Goal: Information Seeking & Learning: Learn about a topic

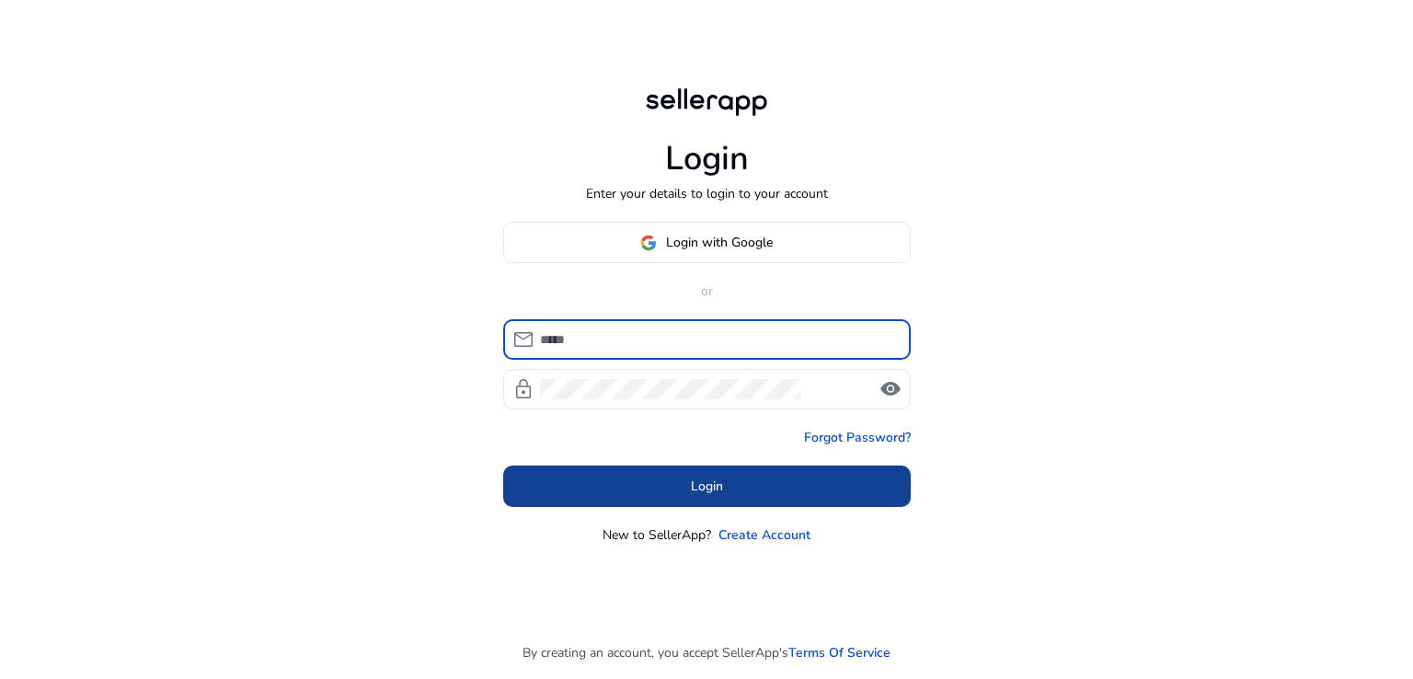
type input "**********"
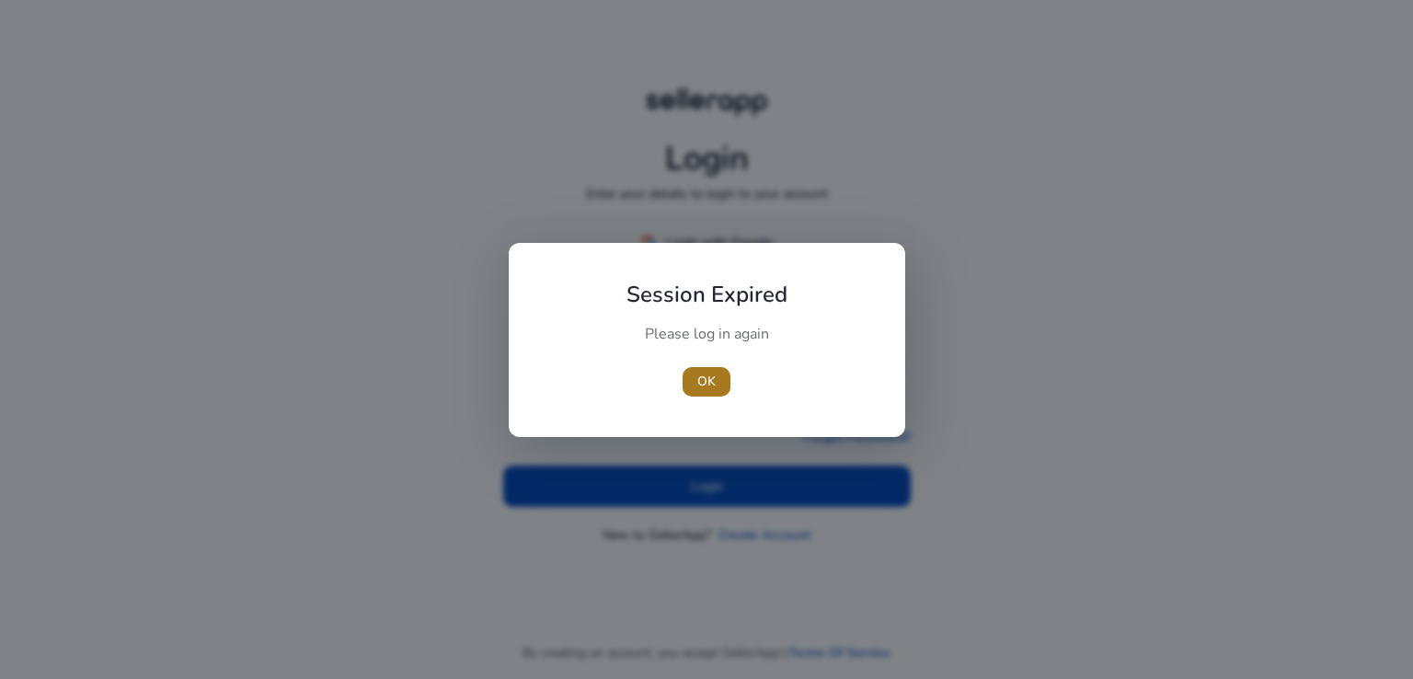
click at [709, 366] on span "button" at bounding box center [707, 382] width 48 height 44
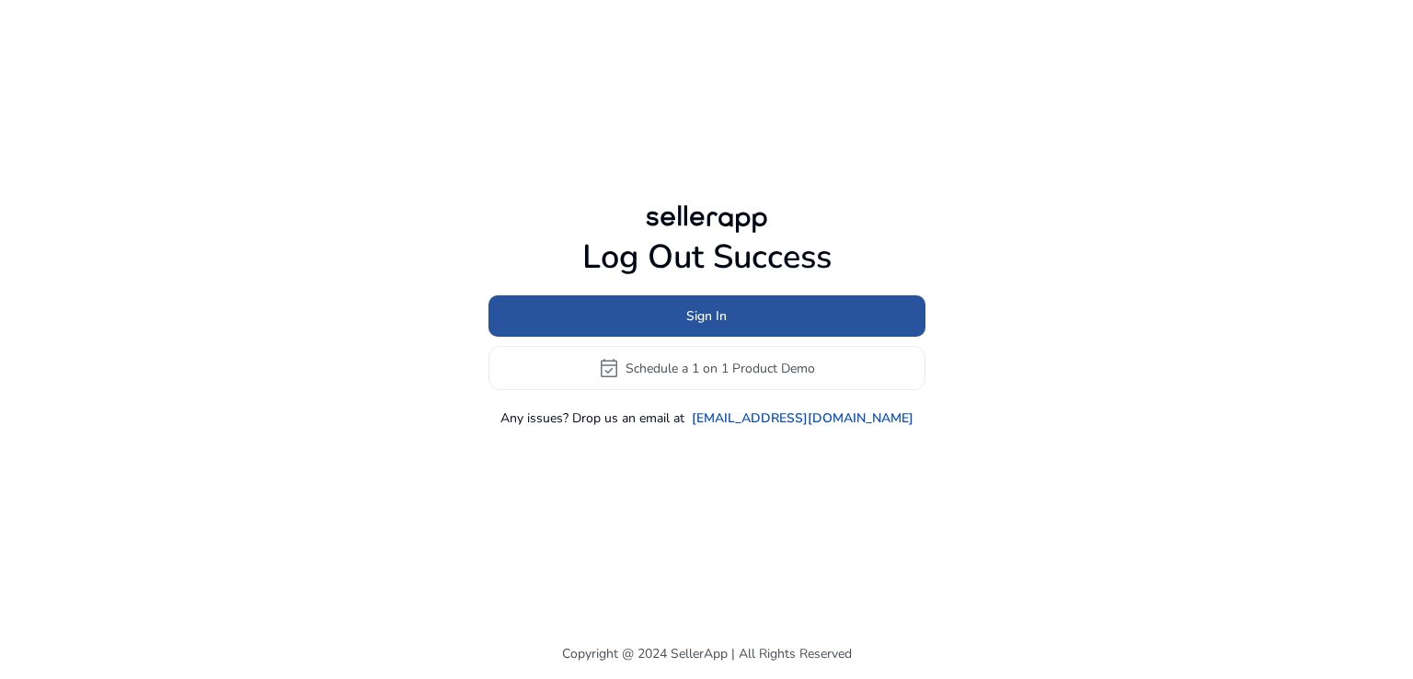
click at [707, 316] on span "Sign In" at bounding box center [706, 315] width 40 height 19
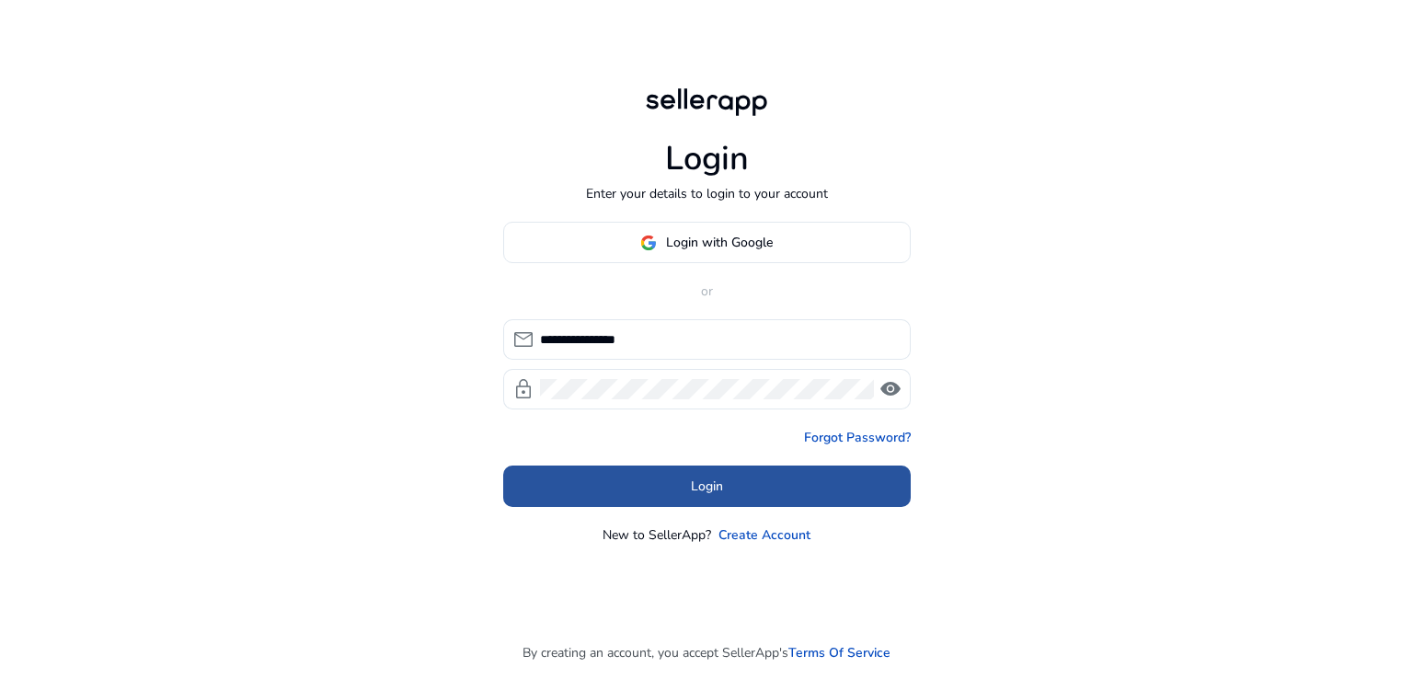
click at [753, 479] on span at bounding box center [707, 487] width 408 height 44
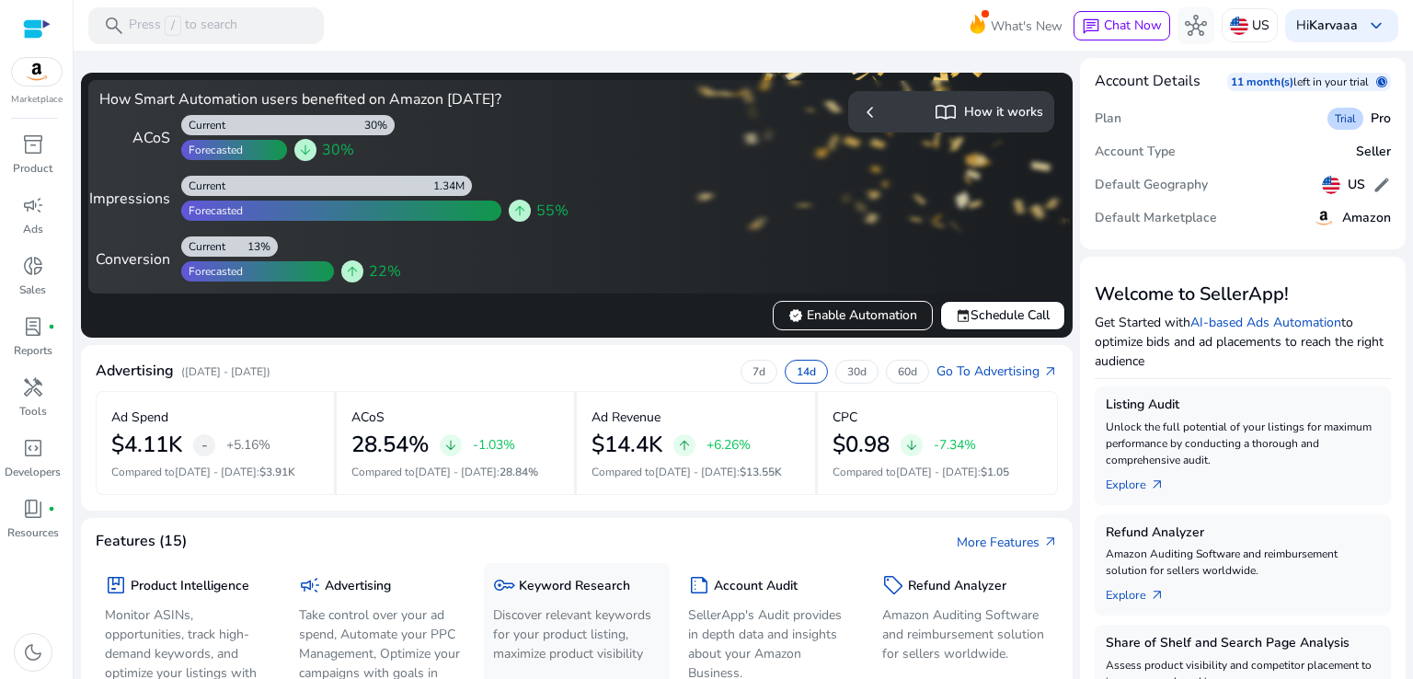
click at [593, 579] on h5 "Keyword Research" at bounding box center [574, 587] width 111 height 16
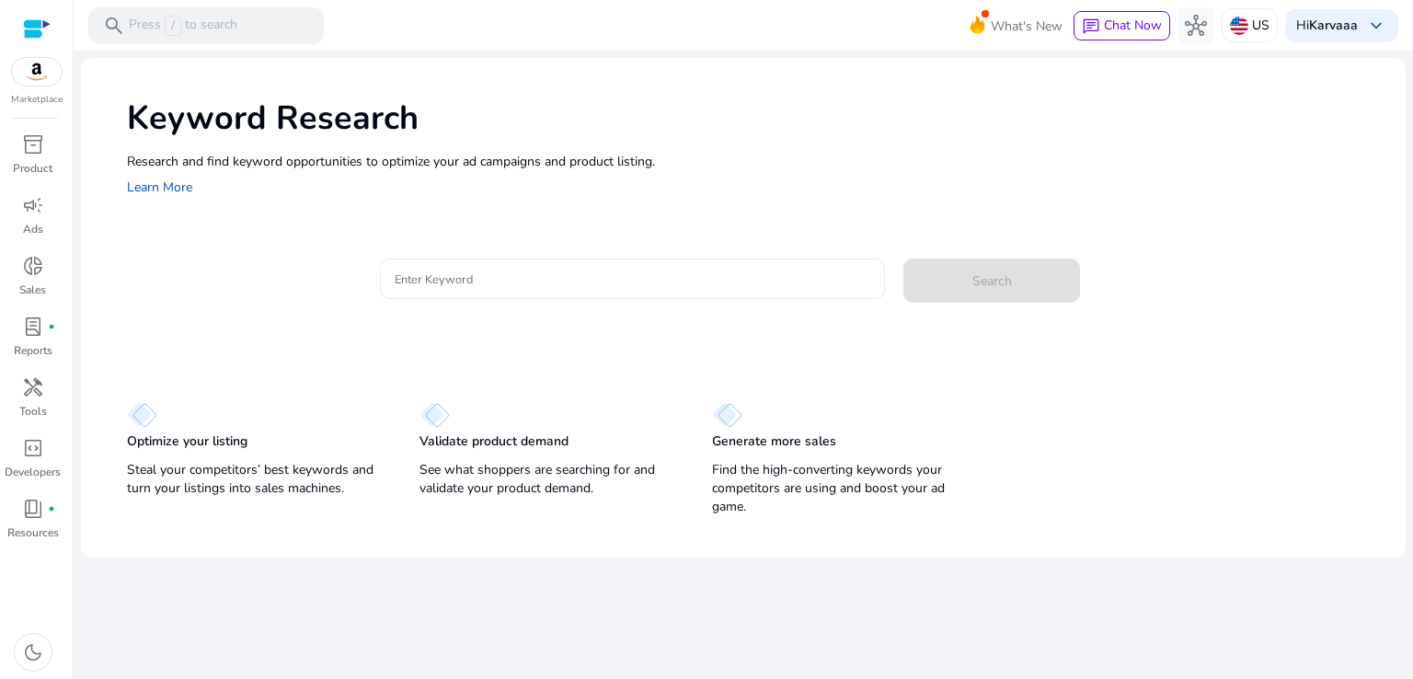
click at [520, 290] on div at bounding box center [633, 278] width 477 height 40
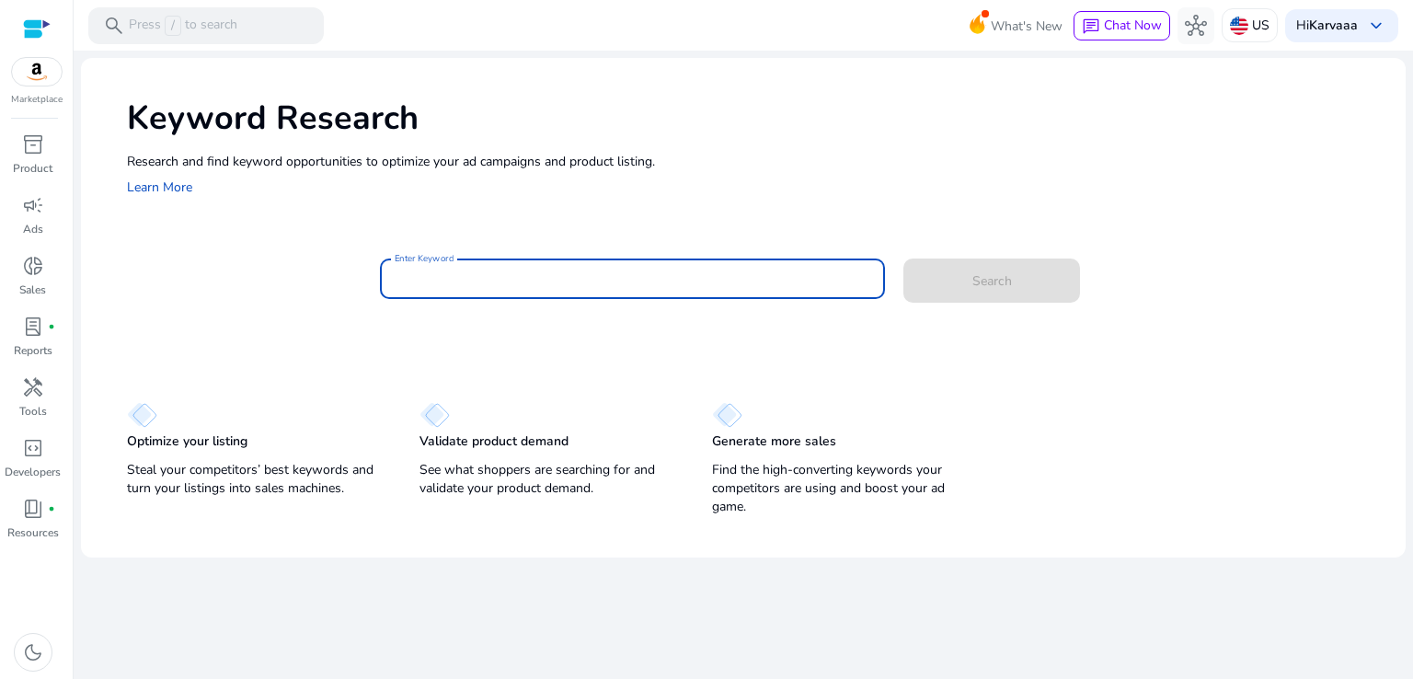
paste input "**********"
type input "**********"
click at [903, 258] on button "Search" at bounding box center [991, 280] width 177 height 44
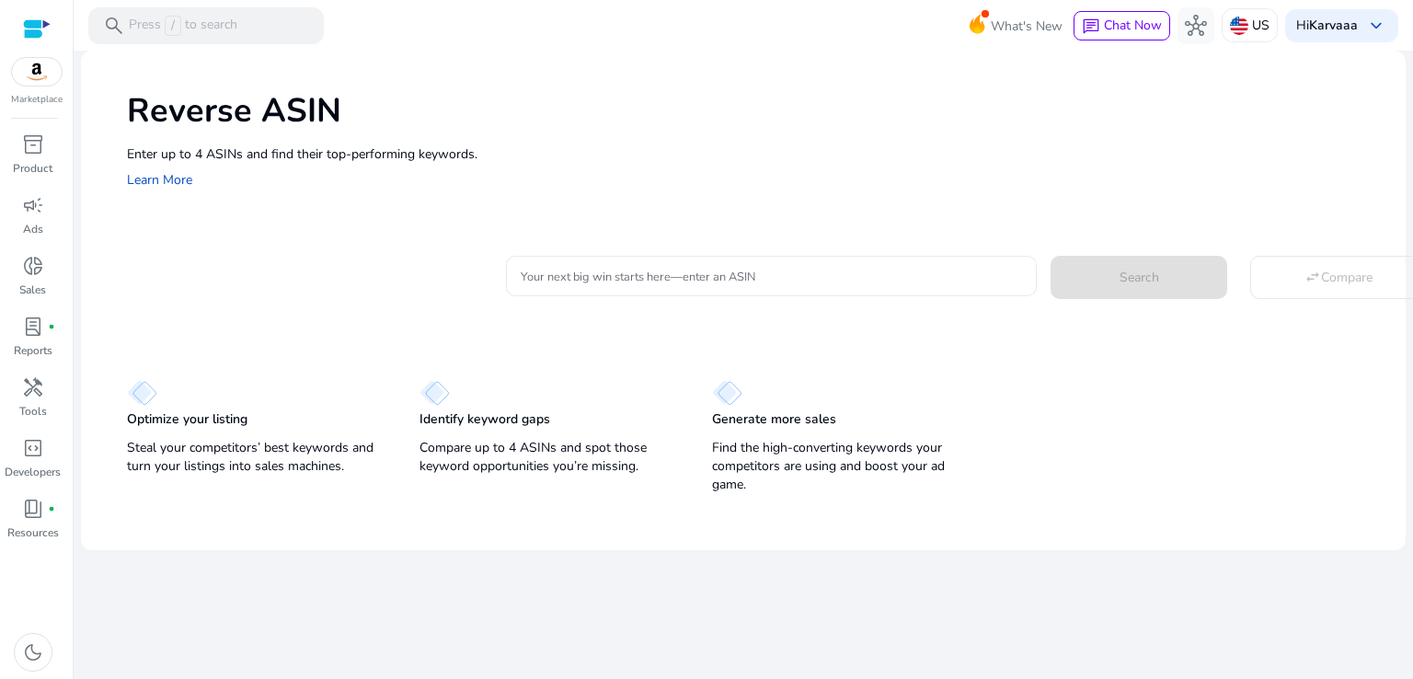
click at [589, 289] on div at bounding box center [771, 276] width 501 height 40
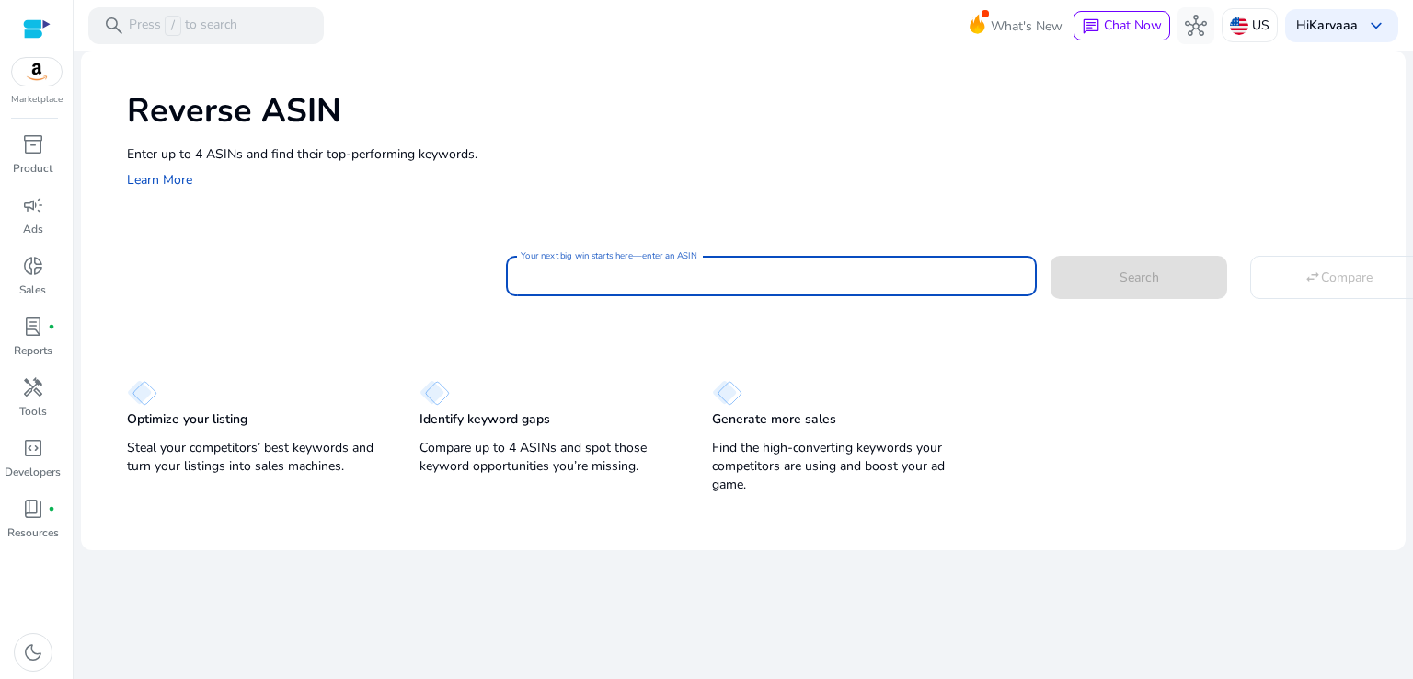
paste input "**********"
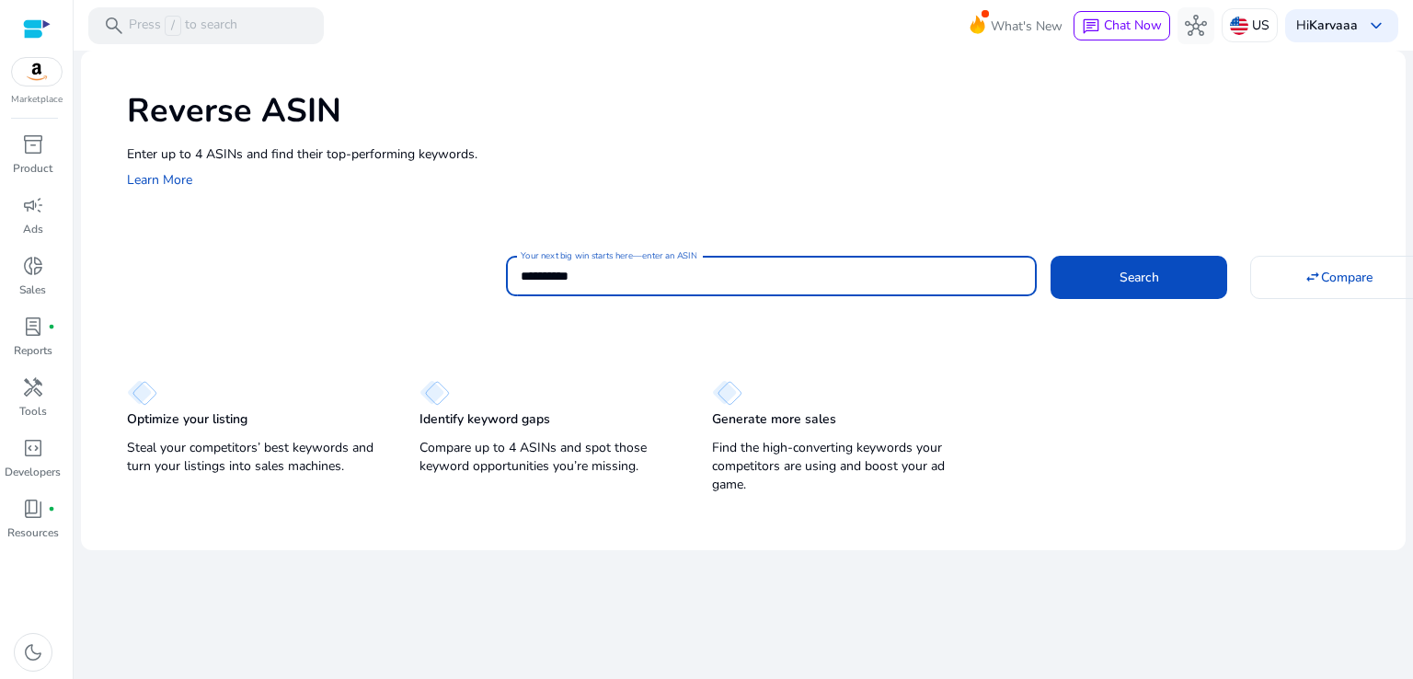
type input "**********"
click at [1051, 256] on button "Search" at bounding box center [1139, 277] width 177 height 42
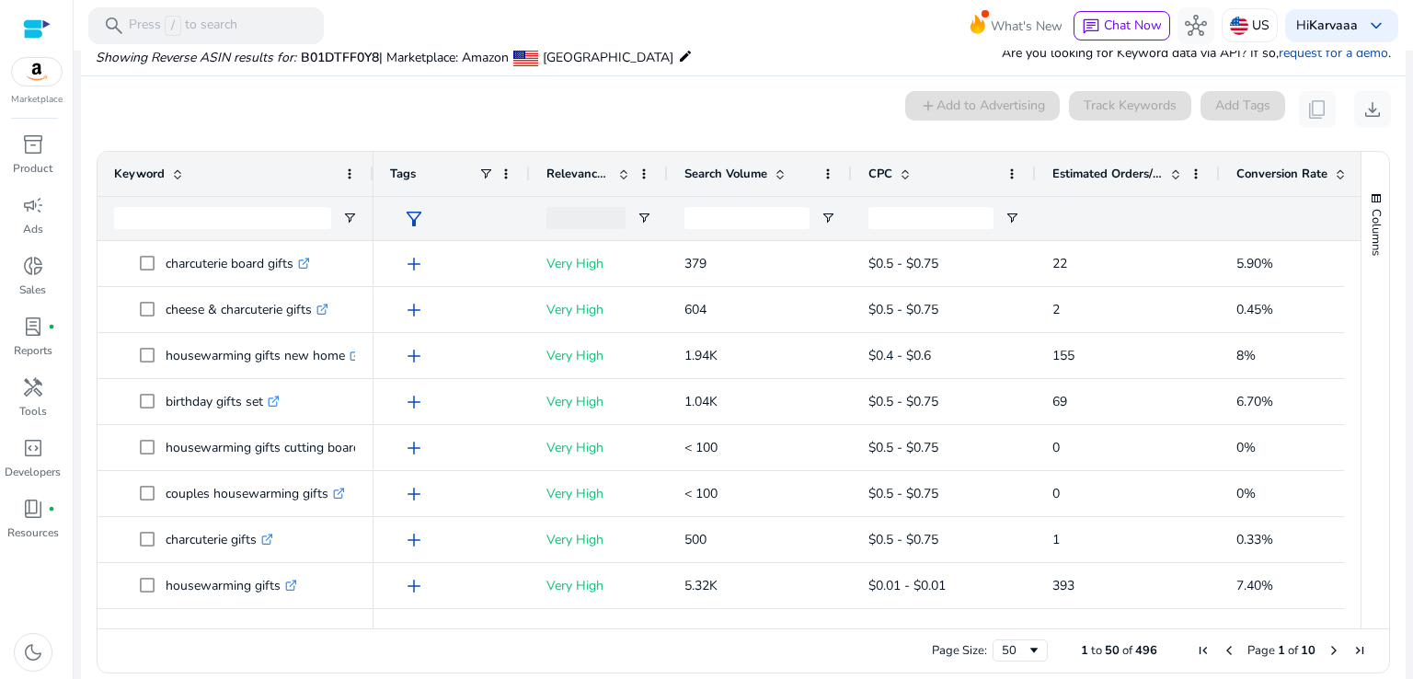
scroll to position [152, 0]
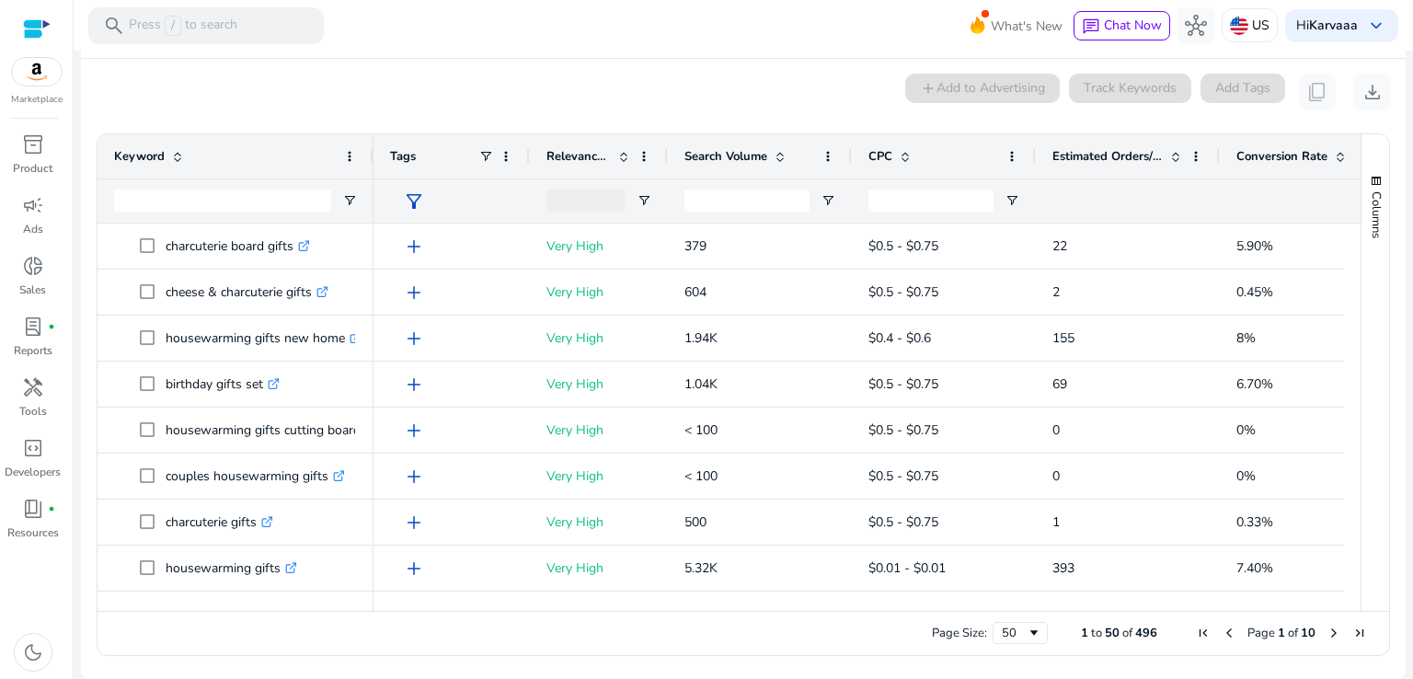
drag, startPoint x: 368, startPoint y: 163, endPoint x: 437, endPoint y: 163, distance: 69.0
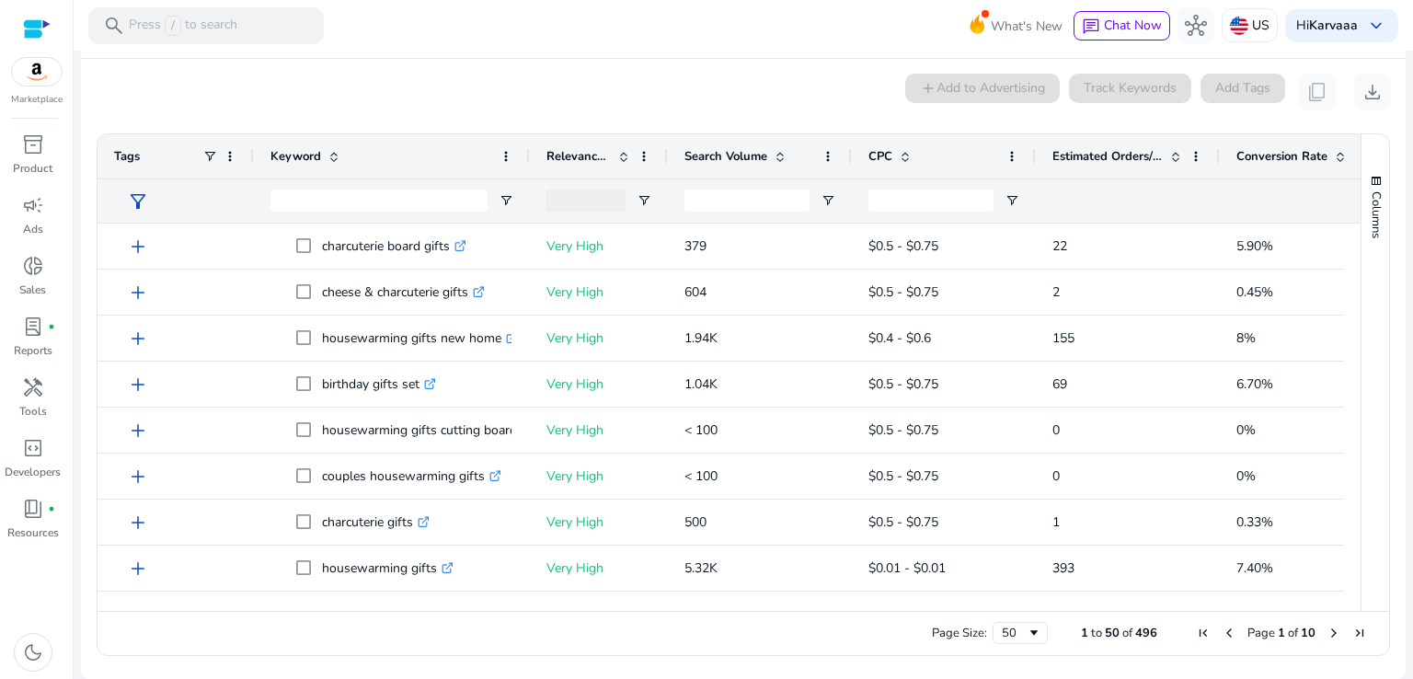
drag, startPoint x: 250, startPoint y: 153, endPoint x: 191, endPoint y: 163, distance: 59.7
click at [191, 164] on div "Tags" at bounding box center [176, 156] width 156 height 44
drag, startPoint x: 526, startPoint y: 157, endPoint x: 427, endPoint y: 160, distance: 99.4
click at [427, 160] on div "Keyword" at bounding box center [392, 156] width 276 height 44
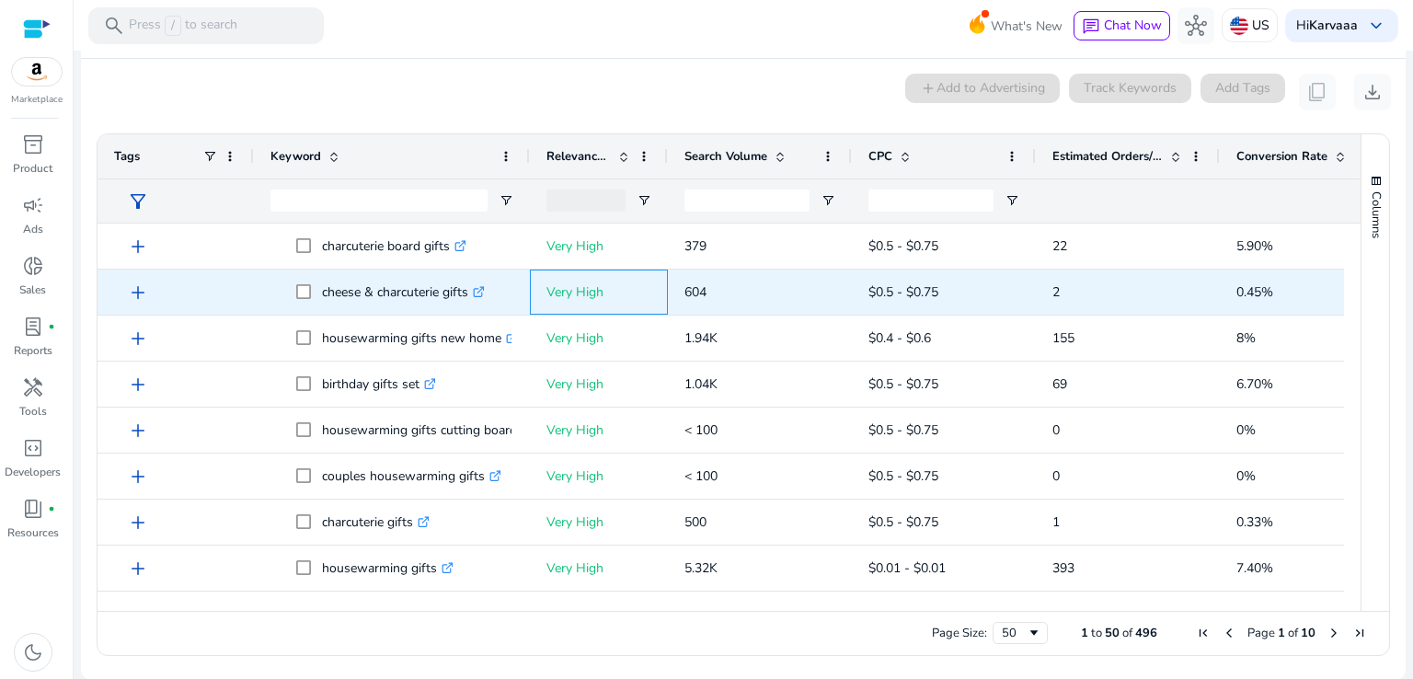
click at [568, 270] on span "Very High" at bounding box center [598, 292] width 105 height 50
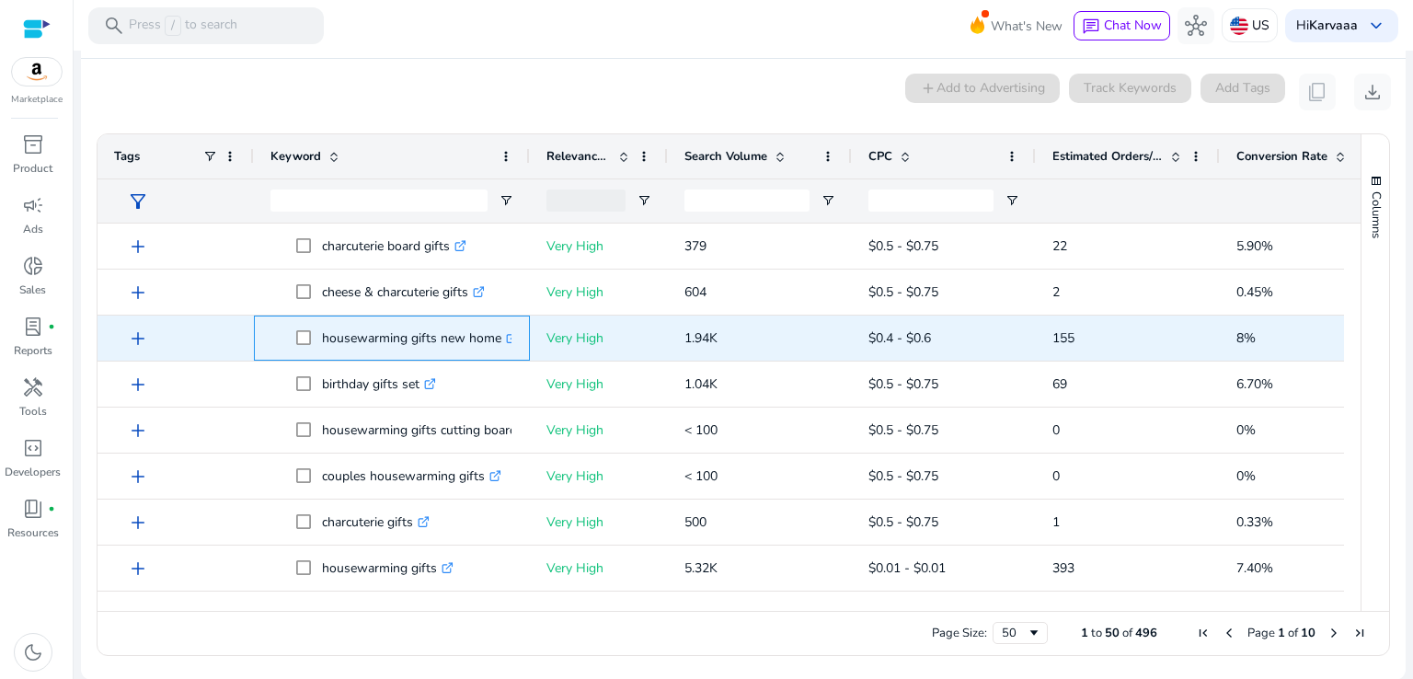
click at [510, 334] on icon at bounding box center [511, 338] width 9 height 9
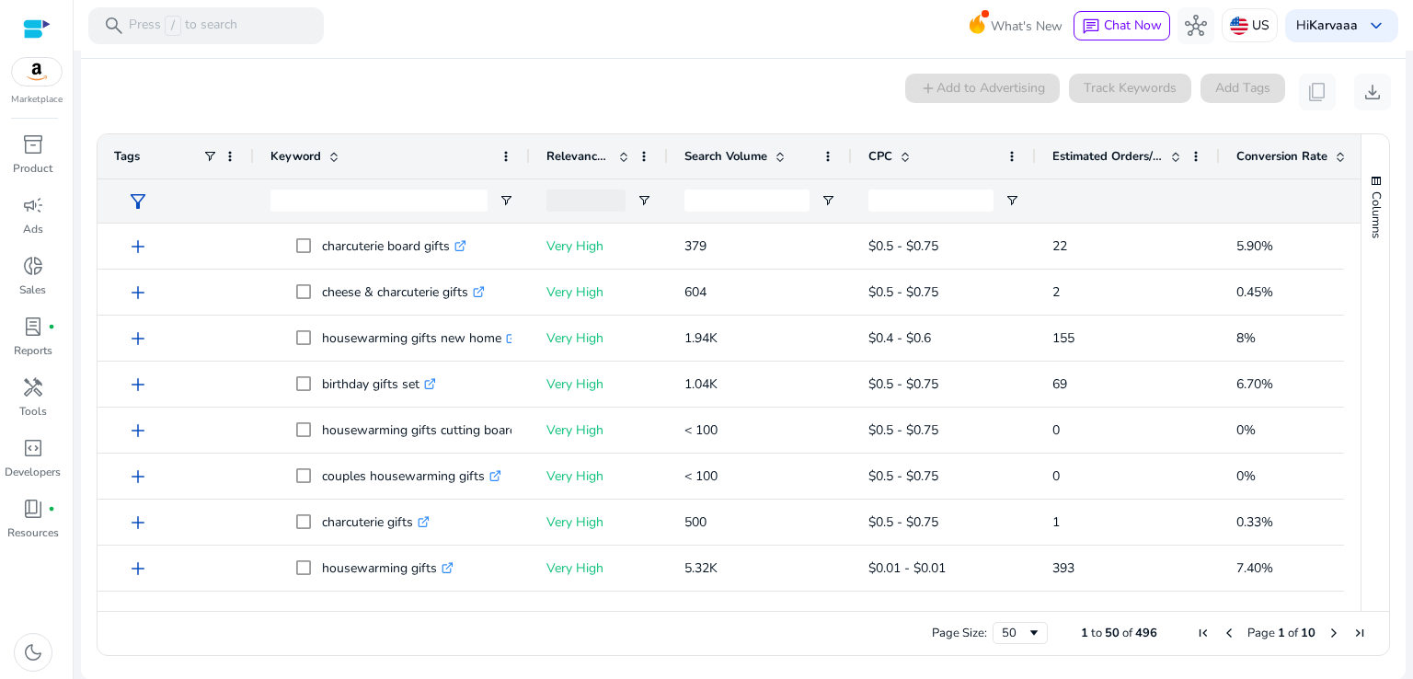
drag, startPoint x: 253, startPoint y: 155, endPoint x: 168, endPoint y: 159, distance: 84.7
click at [168, 159] on div "Tags" at bounding box center [176, 156] width 156 height 44
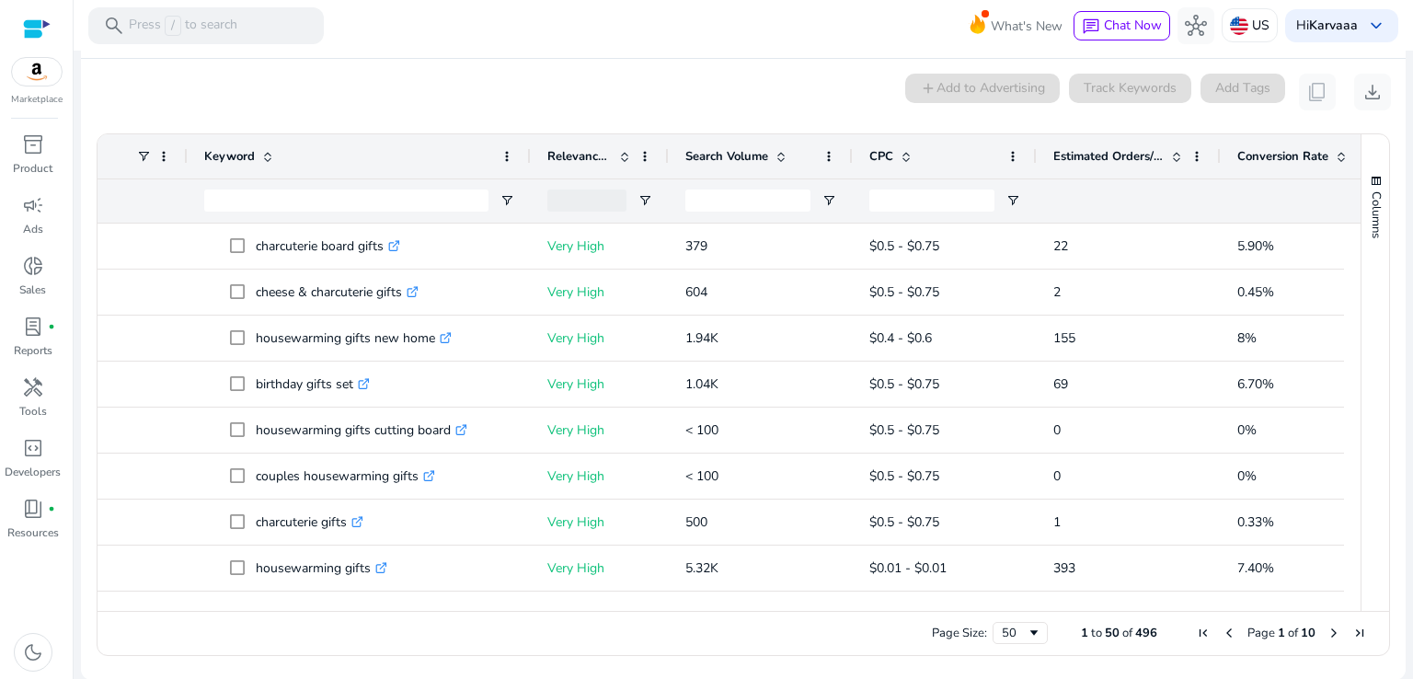
drag, startPoint x: 461, startPoint y: 155, endPoint x: 528, endPoint y: 163, distance: 67.6
click at [528, 163] on div at bounding box center [529, 156] width 7 height 44
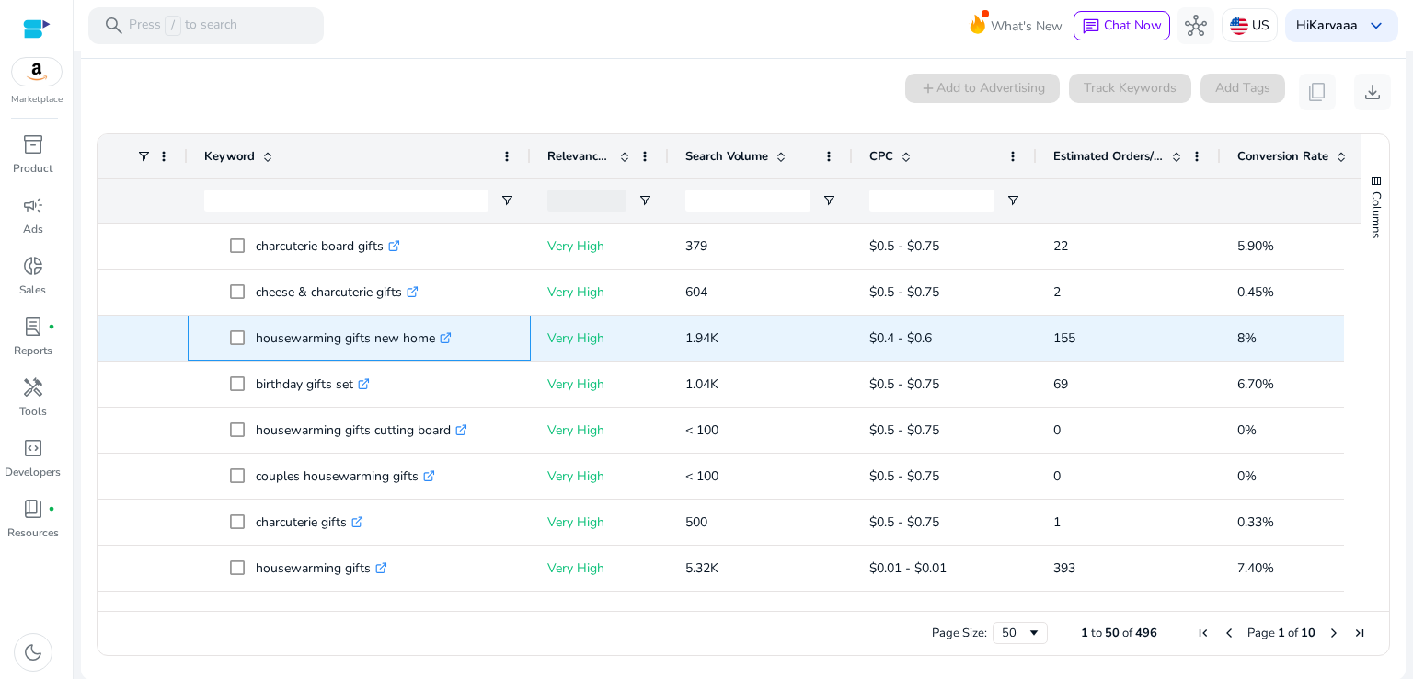
drag, startPoint x: 254, startPoint y: 339, endPoint x: 435, endPoint y: 342, distance: 181.2
click at [435, 342] on span "housewarming gifts new home .st0{fill:#2c8af8}" at bounding box center [372, 338] width 284 height 38
copy span "housewarming gifts new home"
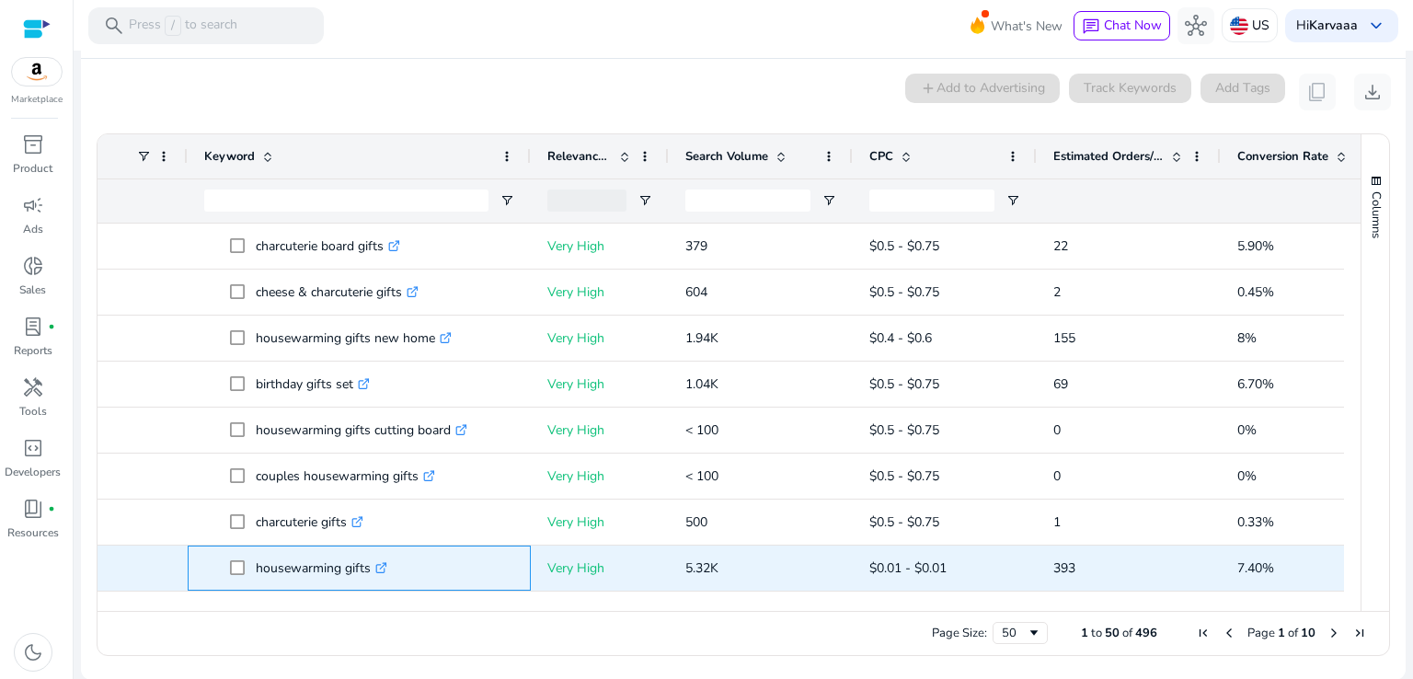
drag, startPoint x: 247, startPoint y: 567, endPoint x: 369, endPoint y: 568, distance: 121.4
click at [369, 568] on span "housewarming gifts .st0{fill:#2c8af8}" at bounding box center [372, 568] width 284 height 38
copy span "housewarming gifts"
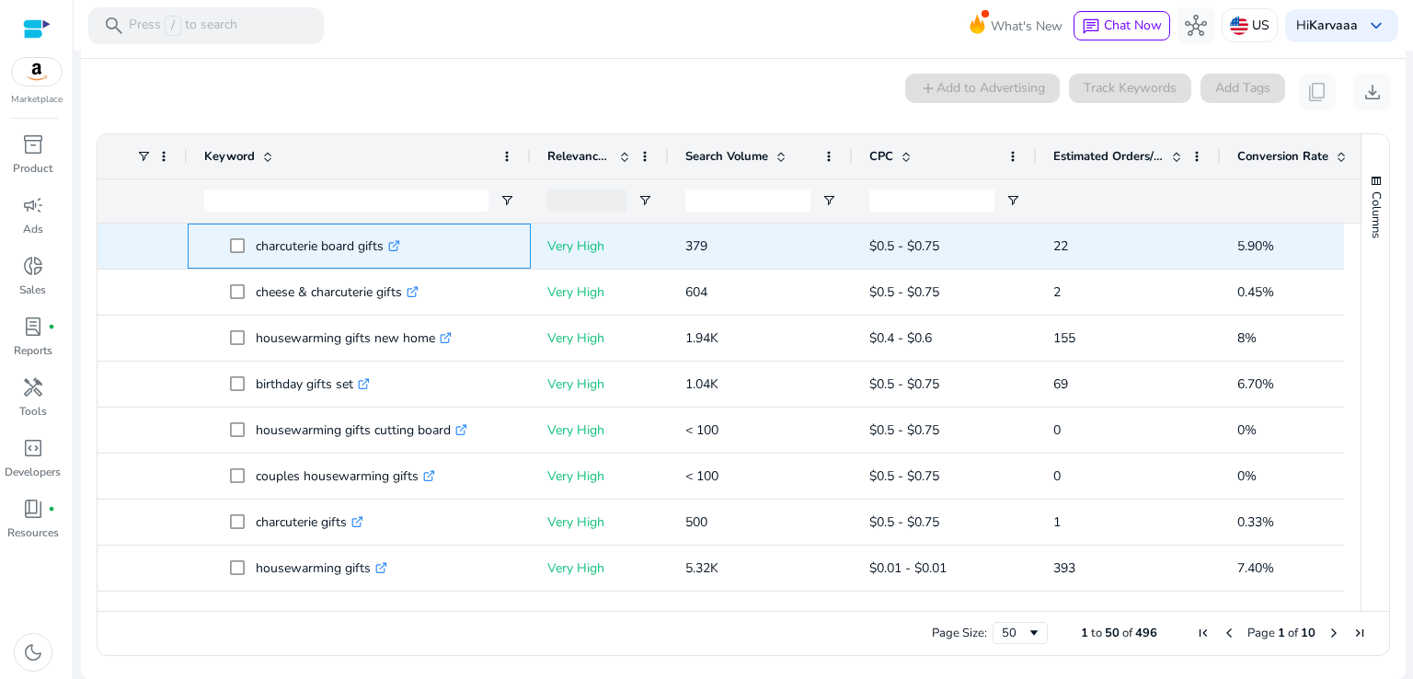
drag, startPoint x: 255, startPoint y: 248, endPoint x: 385, endPoint y: 243, distance: 129.8
click at [385, 243] on p "charcuterie board gifts .st0{fill:#2c8af8}" at bounding box center [328, 246] width 144 height 38
copy p "charcuterie board gifts"
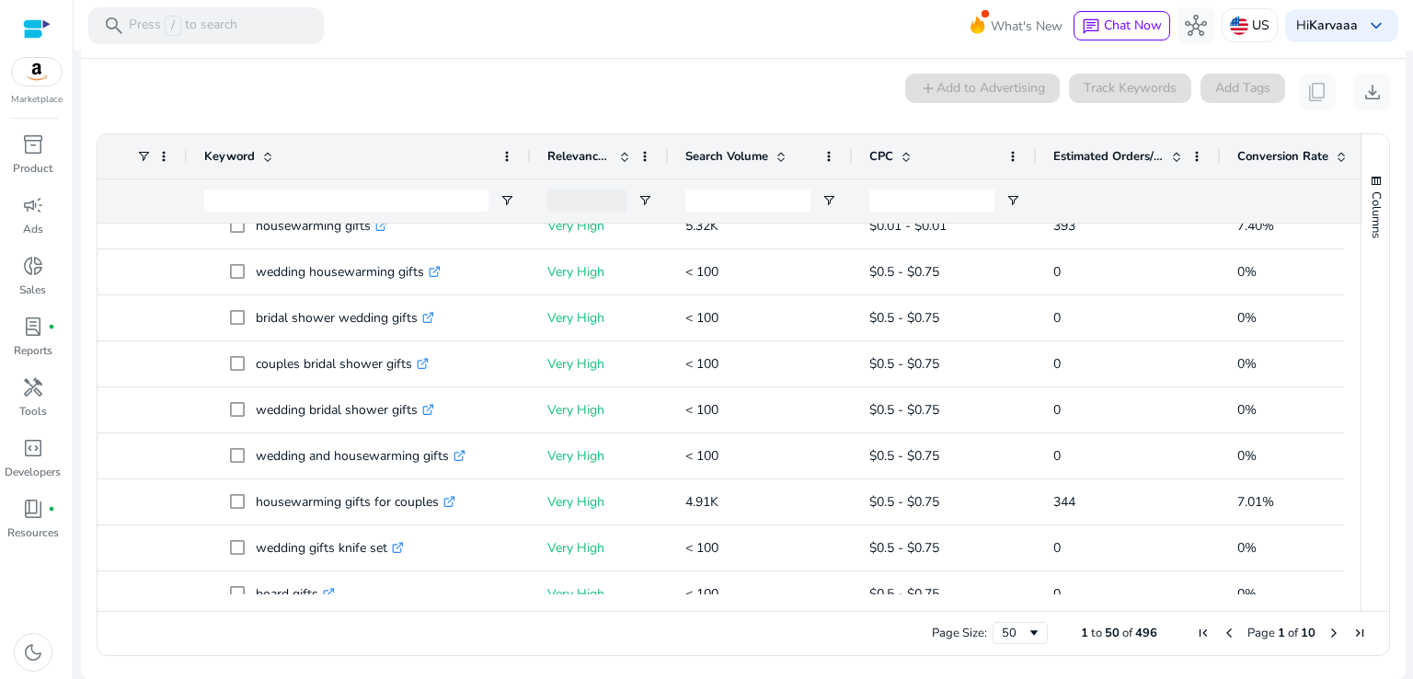
scroll to position [373, 0]
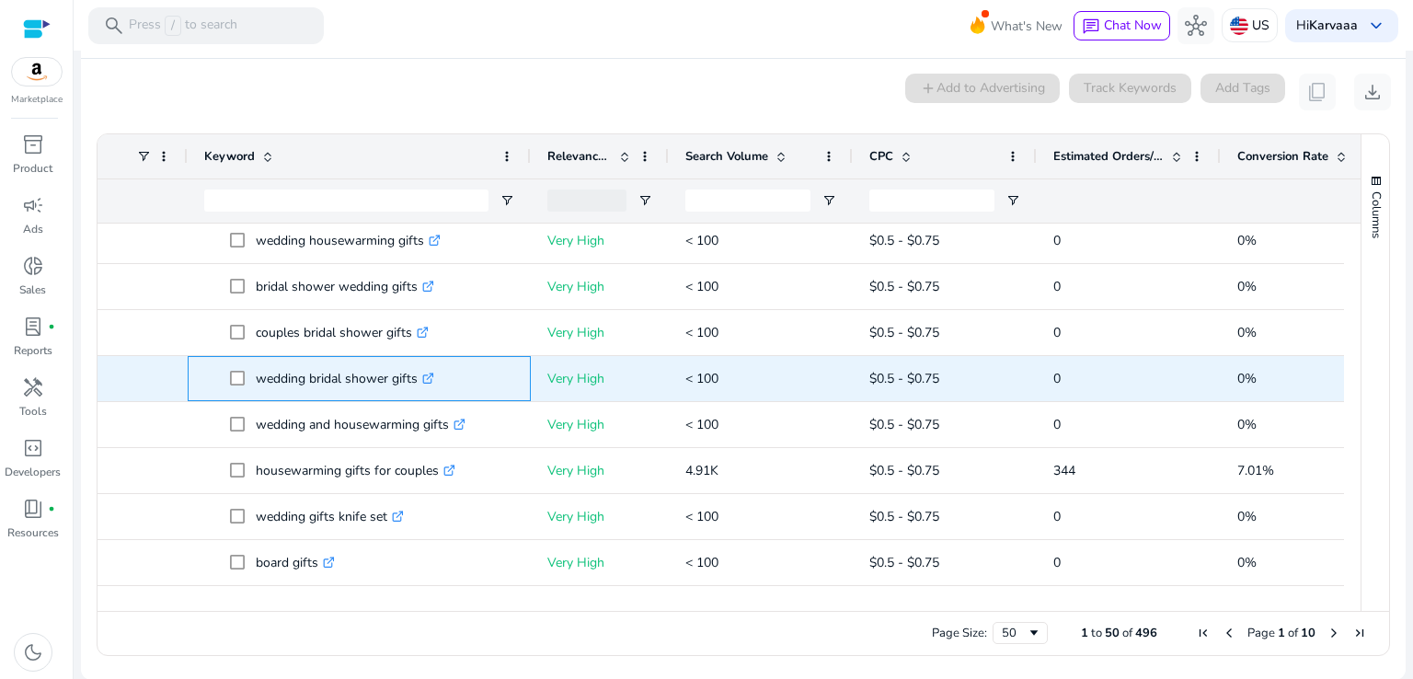
drag, startPoint x: 253, startPoint y: 373, endPoint x: 416, endPoint y: 368, distance: 162.9
click at [416, 368] on span "wedding bridal shower gifts .st0{fill:#2c8af8}" at bounding box center [372, 379] width 284 height 38
copy span "wedding bridal shower gifts"
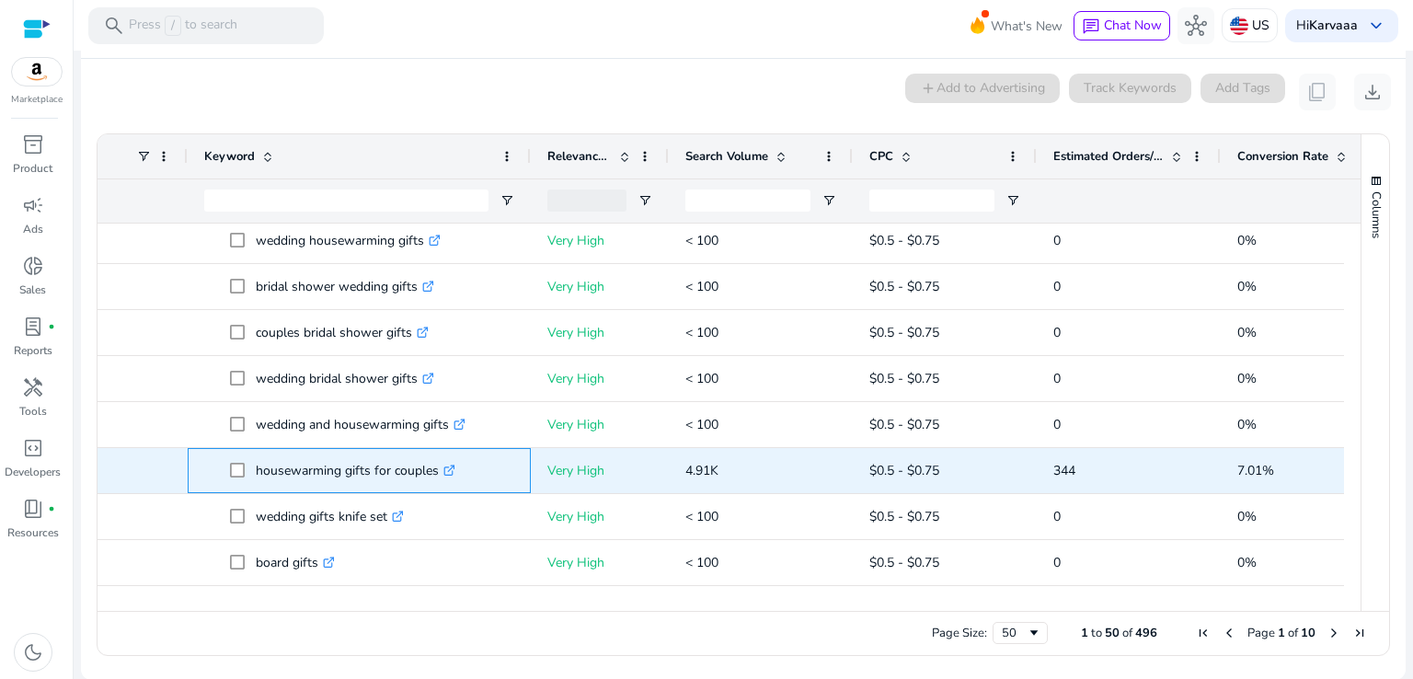
drag, startPoint x: 252, startPoint y: 468, endPoint x: 436, endPoint y: 461, distance: 184.1
click at [436, 461] on span "housewarming gifts for couples .st0{fill:#2c8af8}" at bounding box center [372, 471] width 284 height 38
copy span "housewarming gifts for couples"
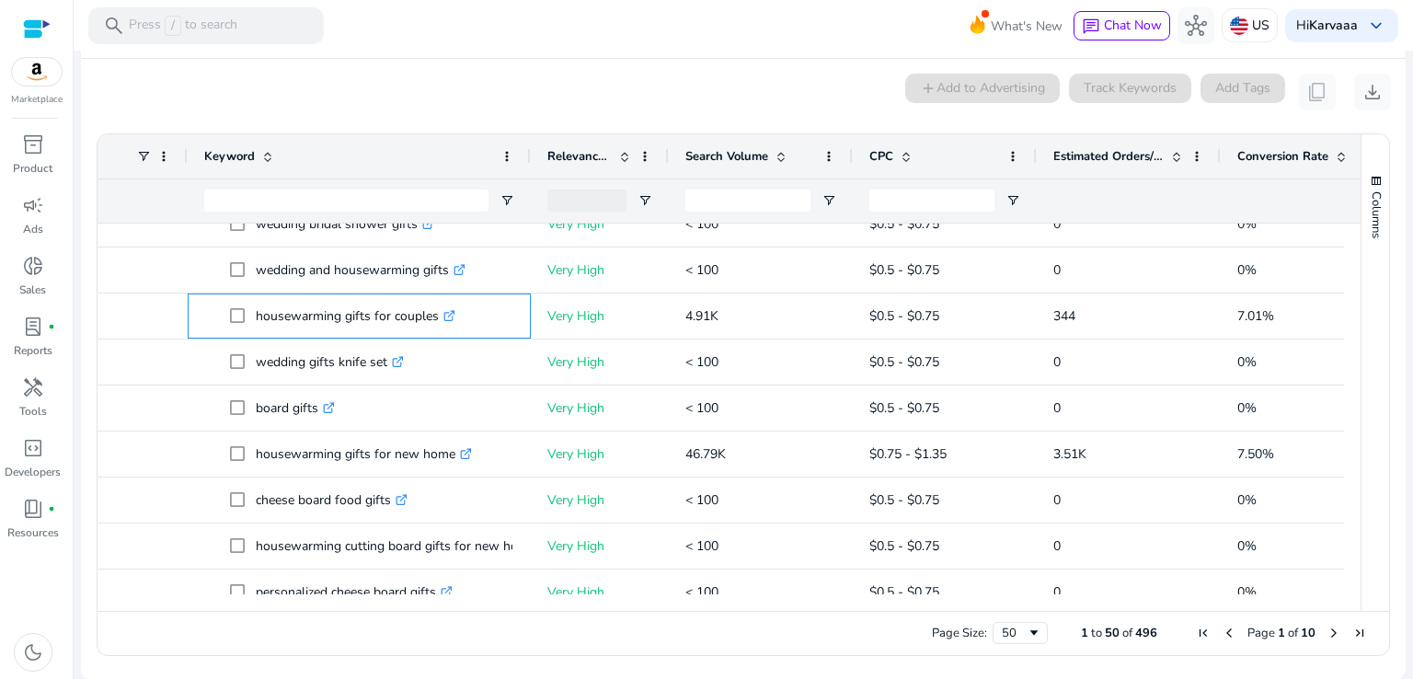
scroll to position [543, 0]
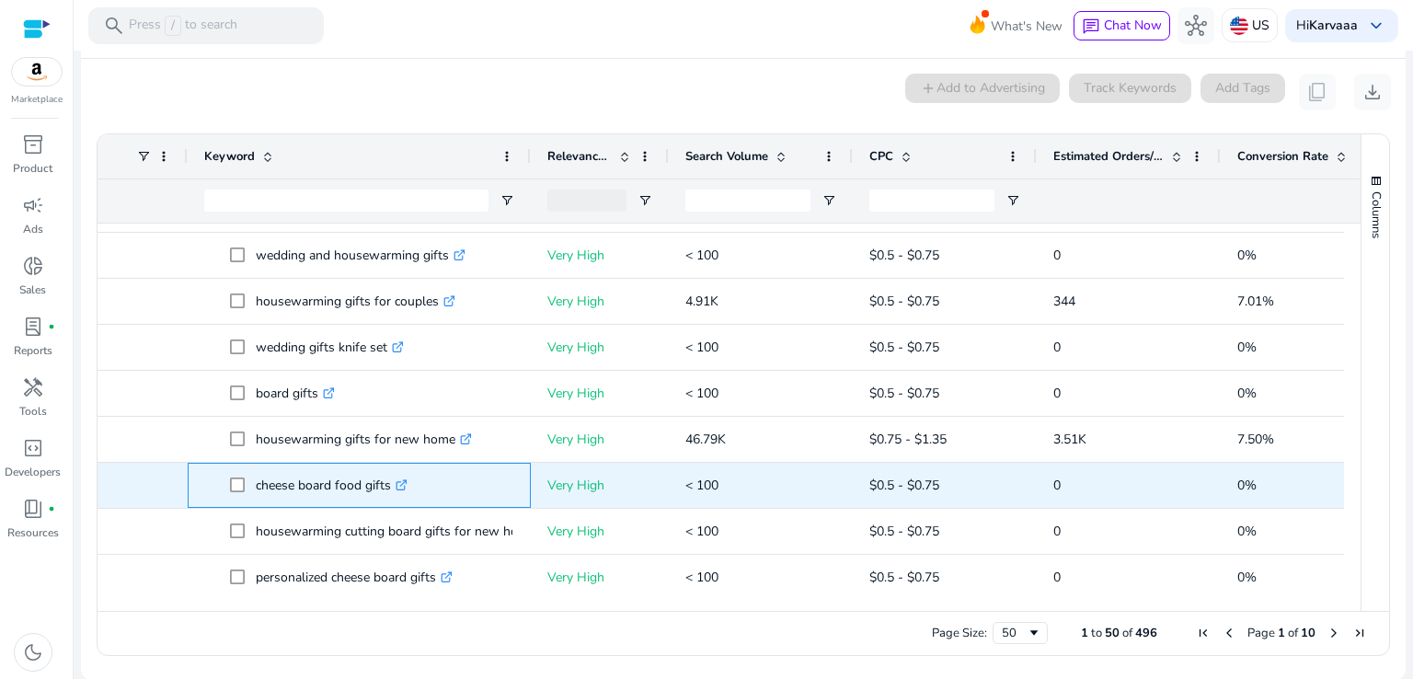
drag, startPoint x: 252, startPoint y: 484, endPoint x: 393, endPoint y: 487, distance: 140.8
click at [393, 487] on span "cheese board food gifts .st0{fill:#2c8af8}" at bounding box center [372, 485] width 284 height 38
copy span "cheese board food gifts"
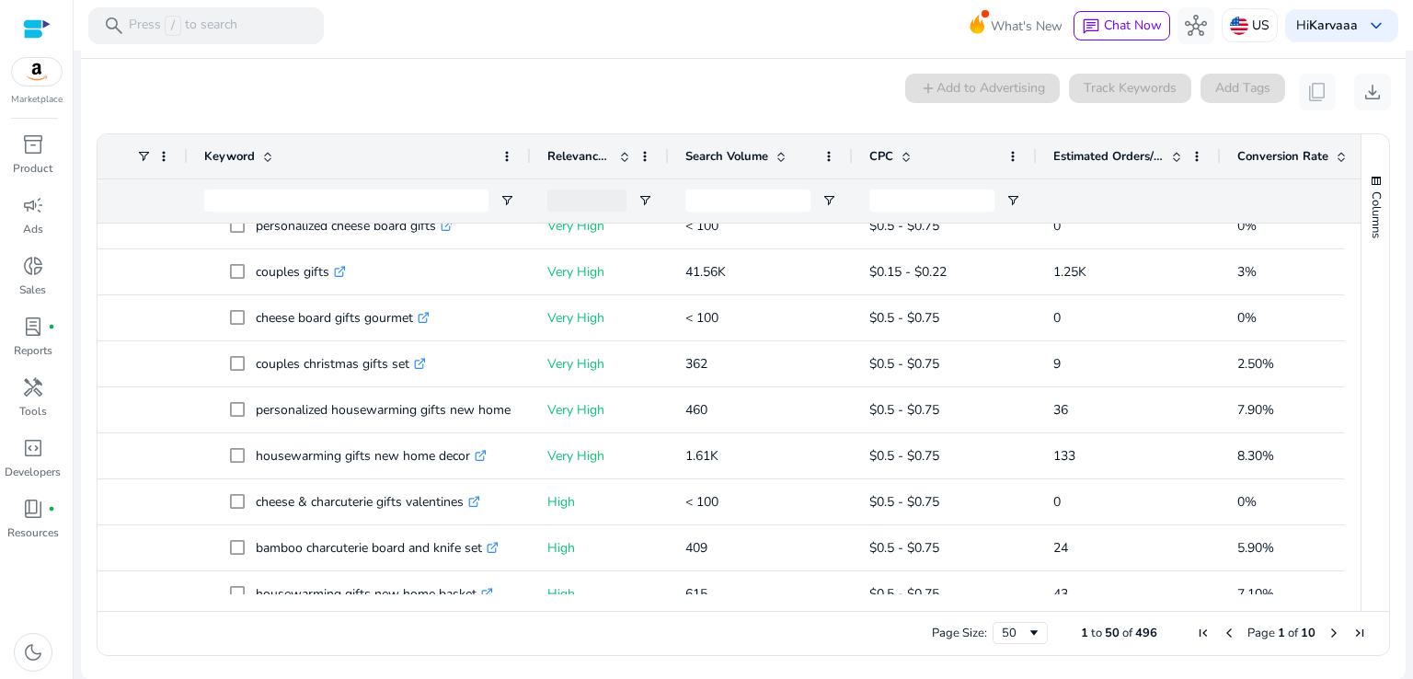
scroll to position [879, 0]
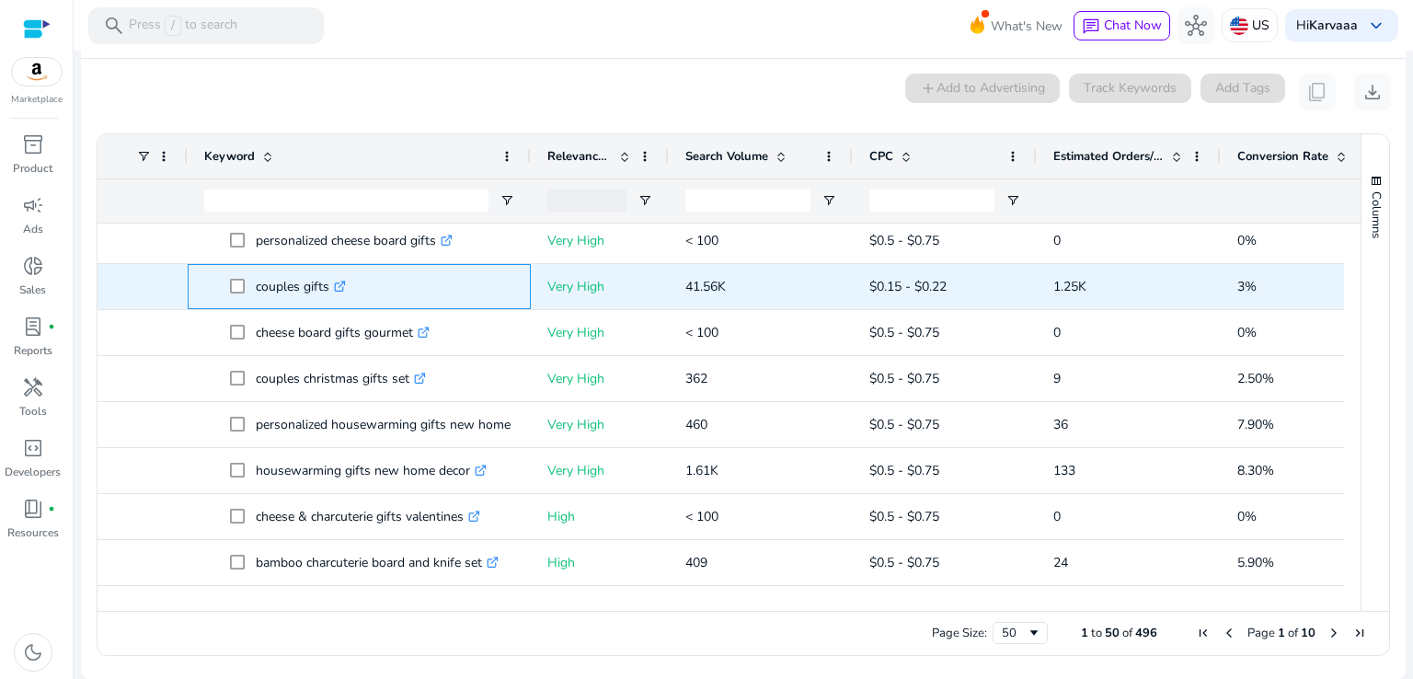
drag, startPoint x: 247, startPoint y: 281, endPoint x: 324, endPoint y: 281, distance: 77.3
click at [324, 281] on span "couples gifts .st0{fill:#2c8af8}" at bounding box center [372, 287] width 284 height 38
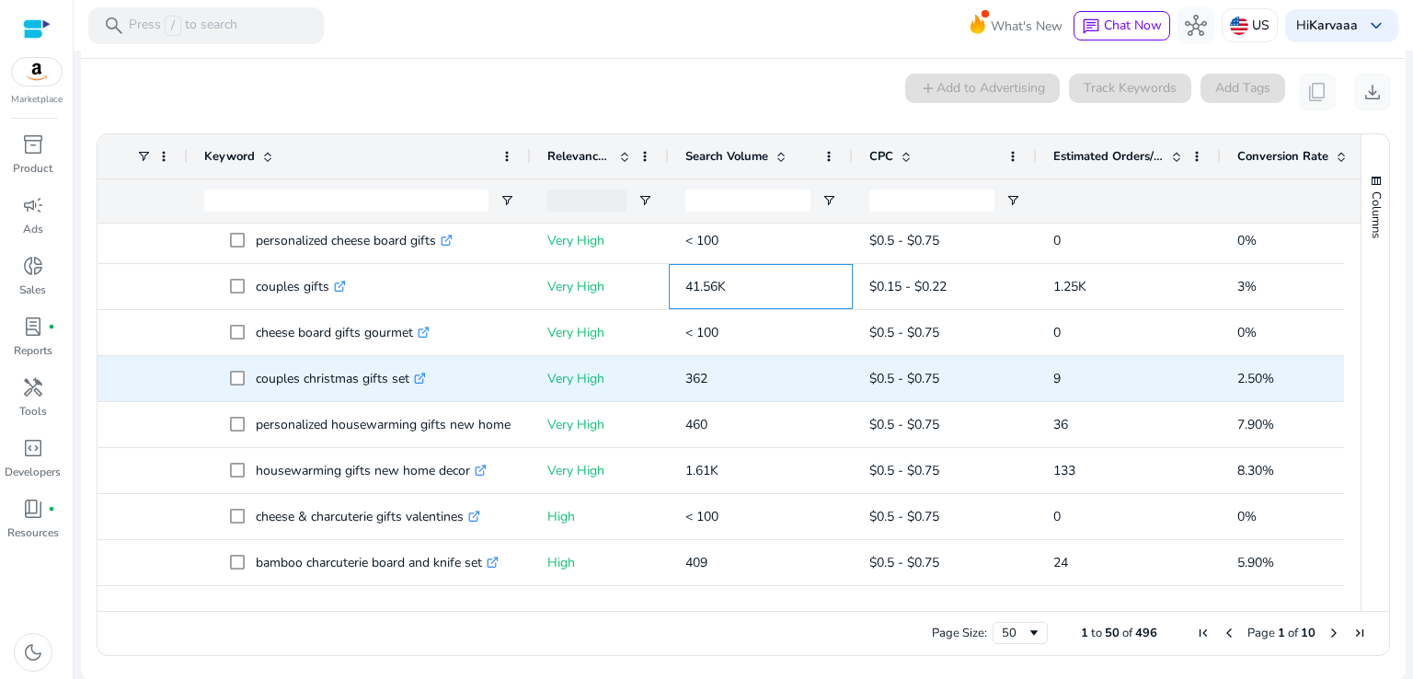
copy span "couples gift"
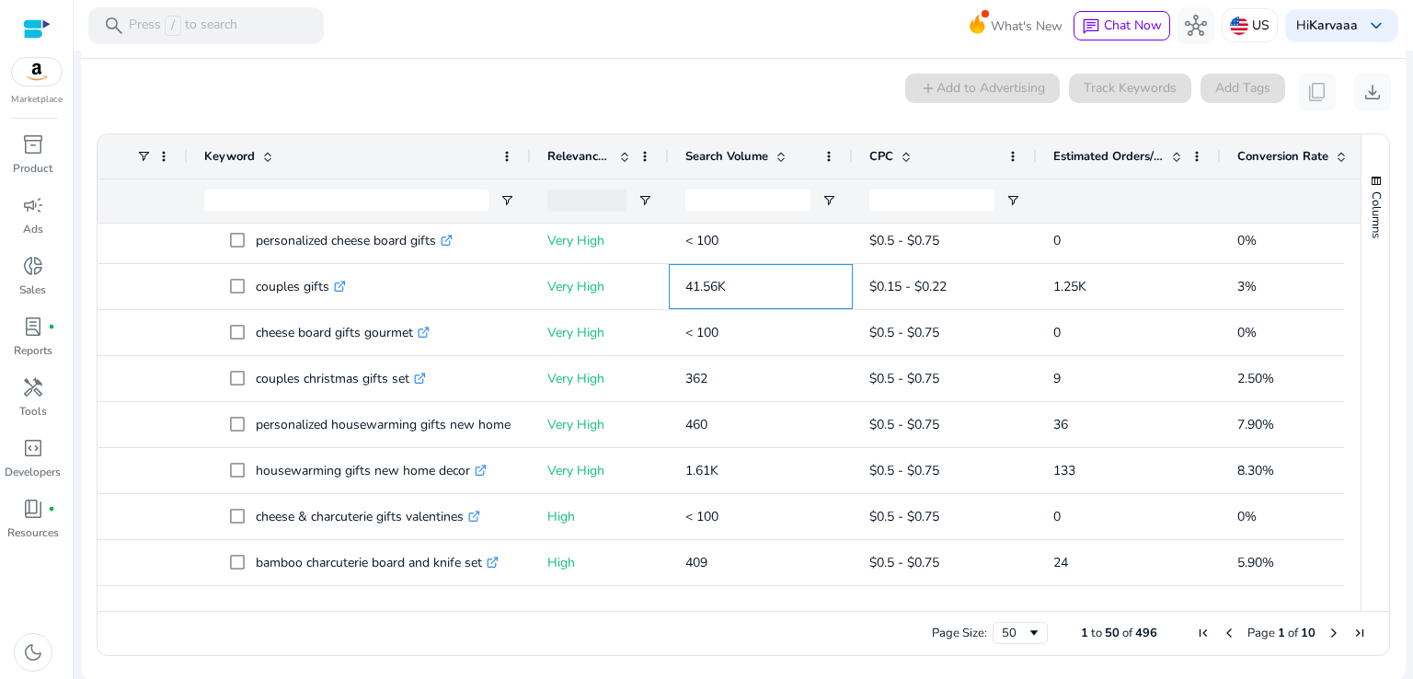
scroll to position [1140, 0]
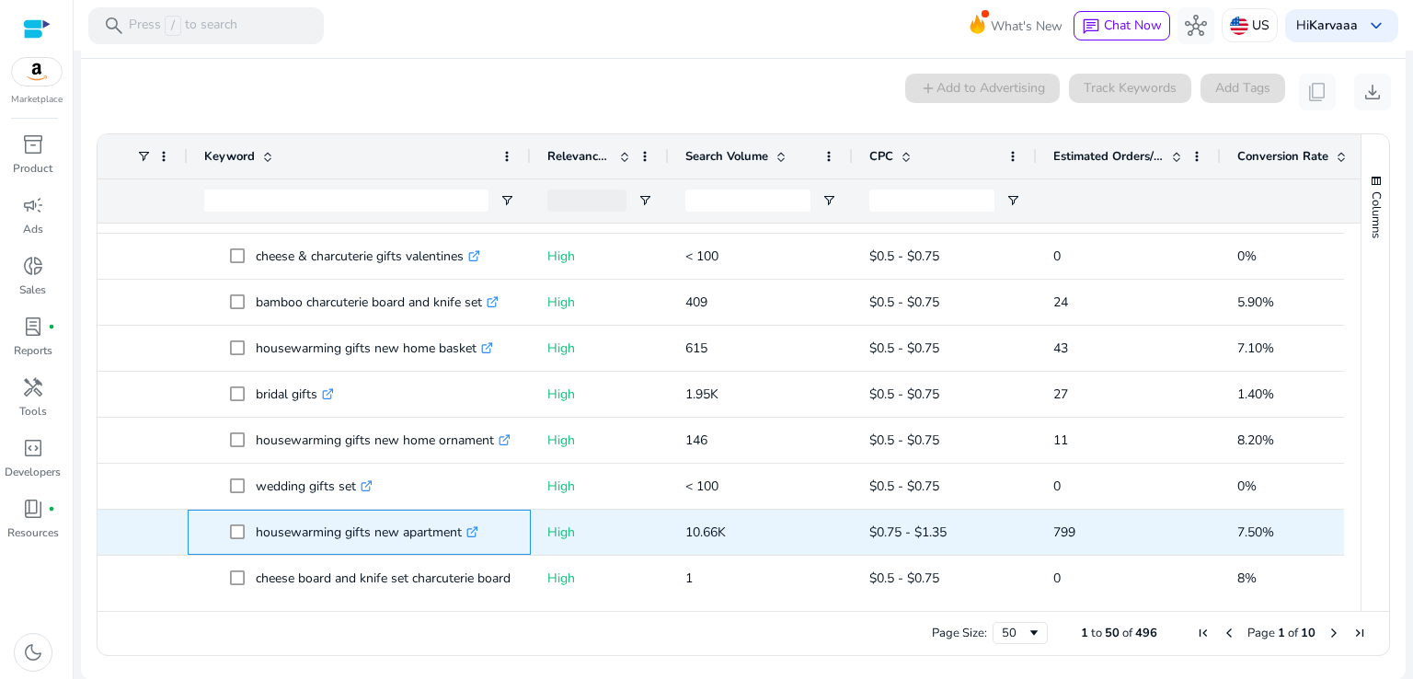
drag, startPoint x: 250, startPoint y: 531, endPoint x: 460, endPoint y: 531, distance: 209.7
click at [460, 531] on span "housewarming gifts new apartment .st0{fill:#2c8af8}" at bounding box center [372, 532] width 284 height 38
copy span "housewarming gifts new apartment"
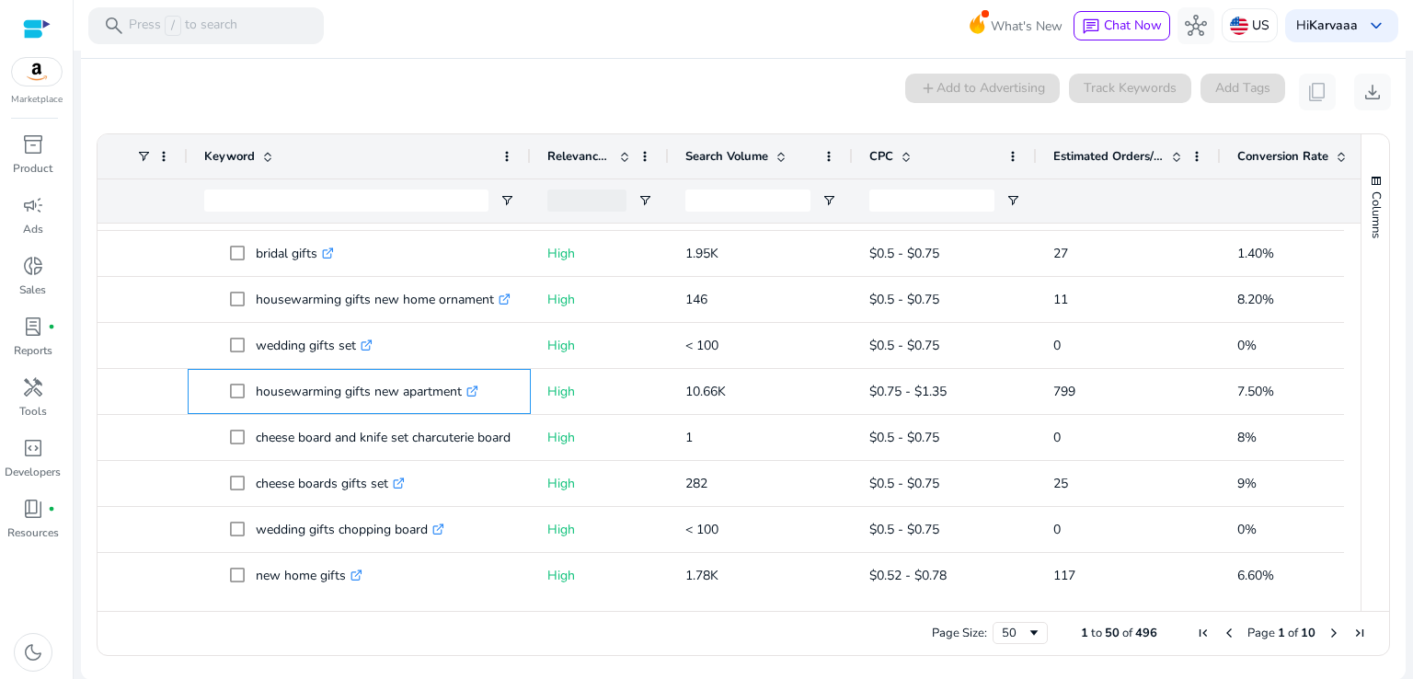
scroll to position [1291, 0]
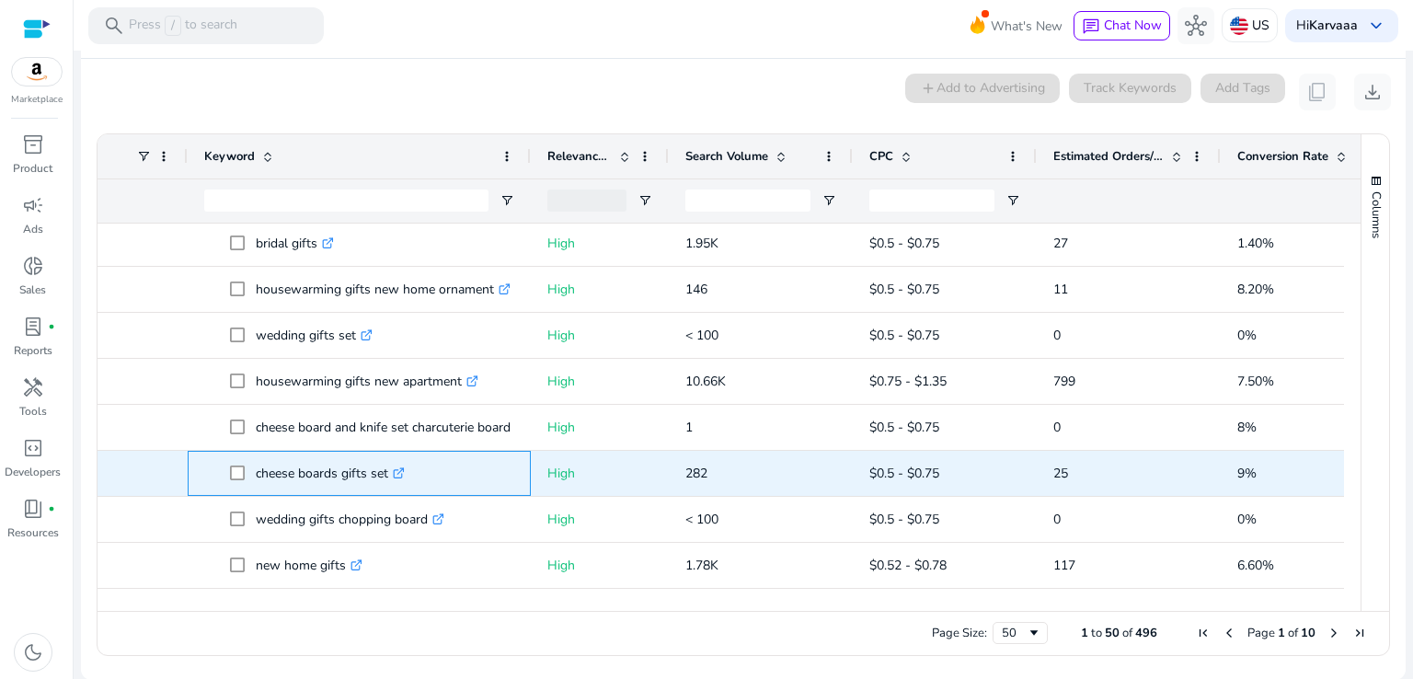
drag, startPoint x: 244, startPoint y: 473, endPoint x: 330, endPoint y: 473, distance: 86.5
click at [330, 473] on span "cheese boards gifts set .st0{fill:#2c8af8}" at bounding box center [372, 473] width 284 height 38
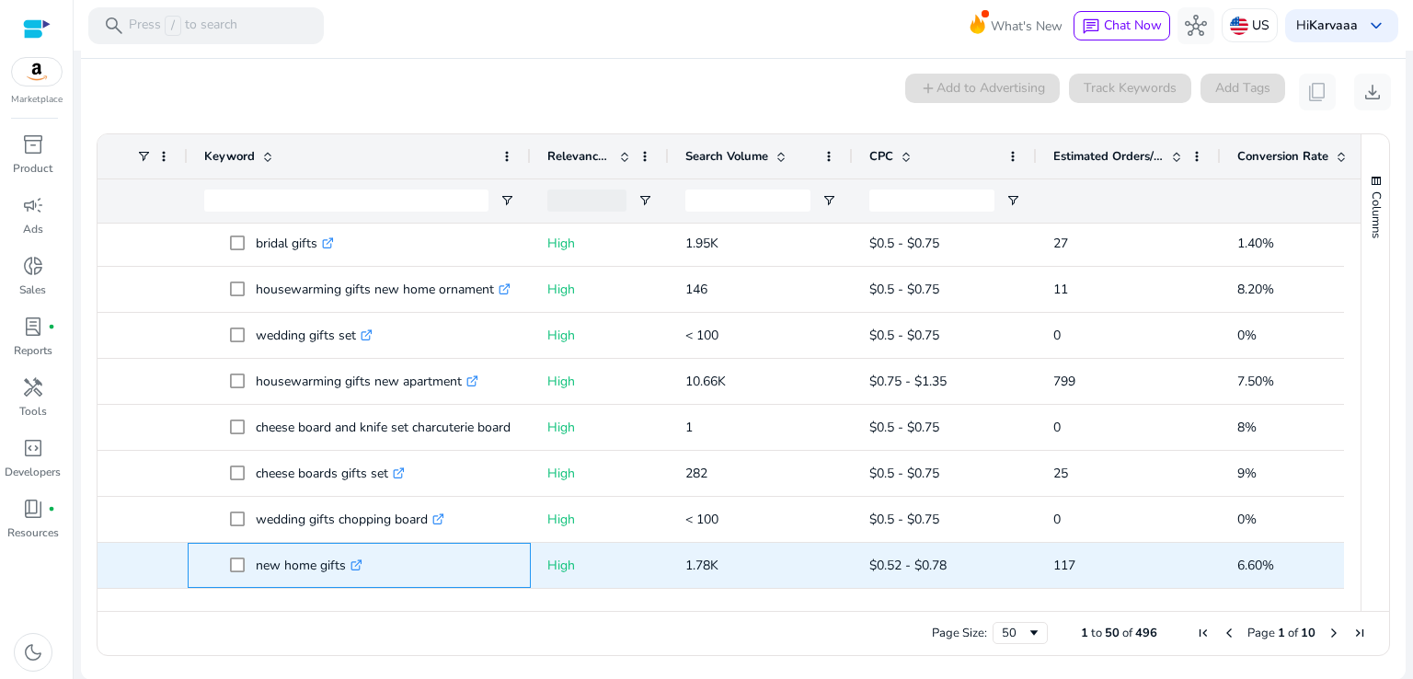
drag, startPoint x: 252, startPoint y: 552, endPoint x: 343, endPoint y: 566, distance: 92.1
click at [343, 566] on span "new home gifts .st0{fill:#2c8af8}" at bounding box center [372, 565] width 284 height 38
copy span "new home gifts"
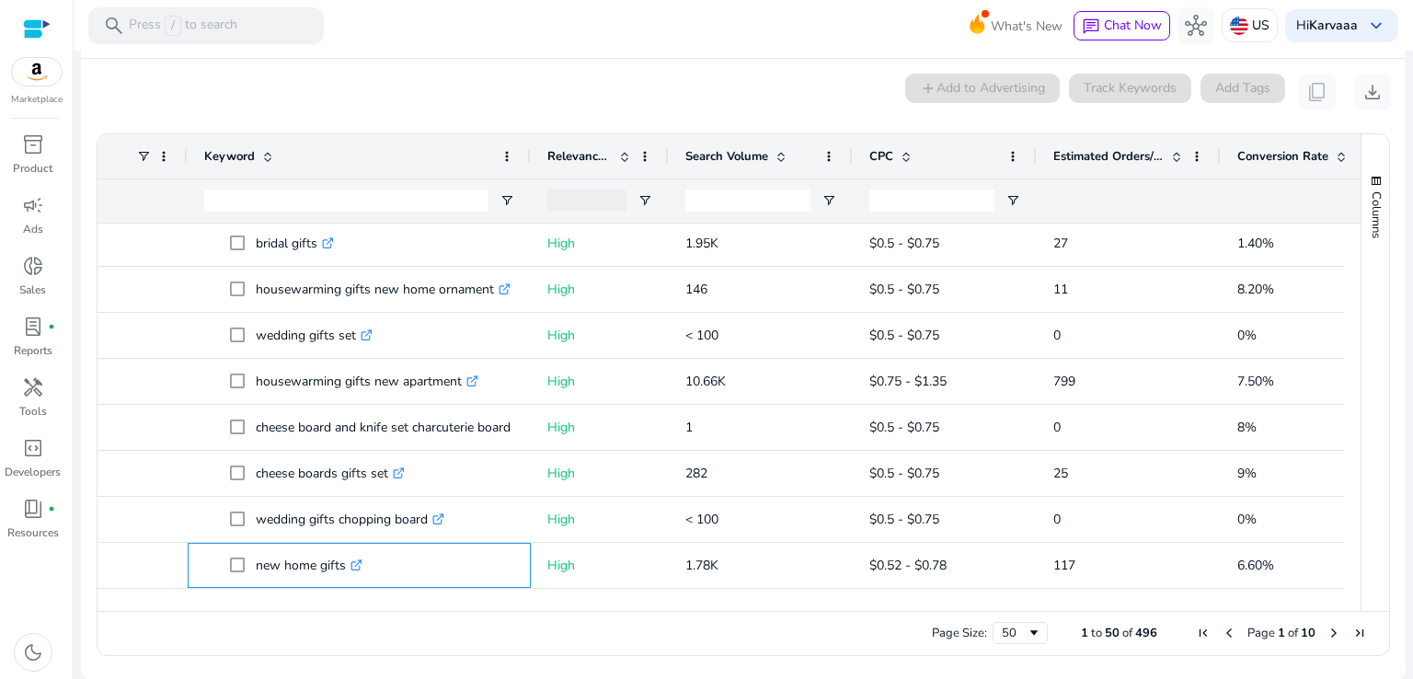
scroll to position [1482, 0]
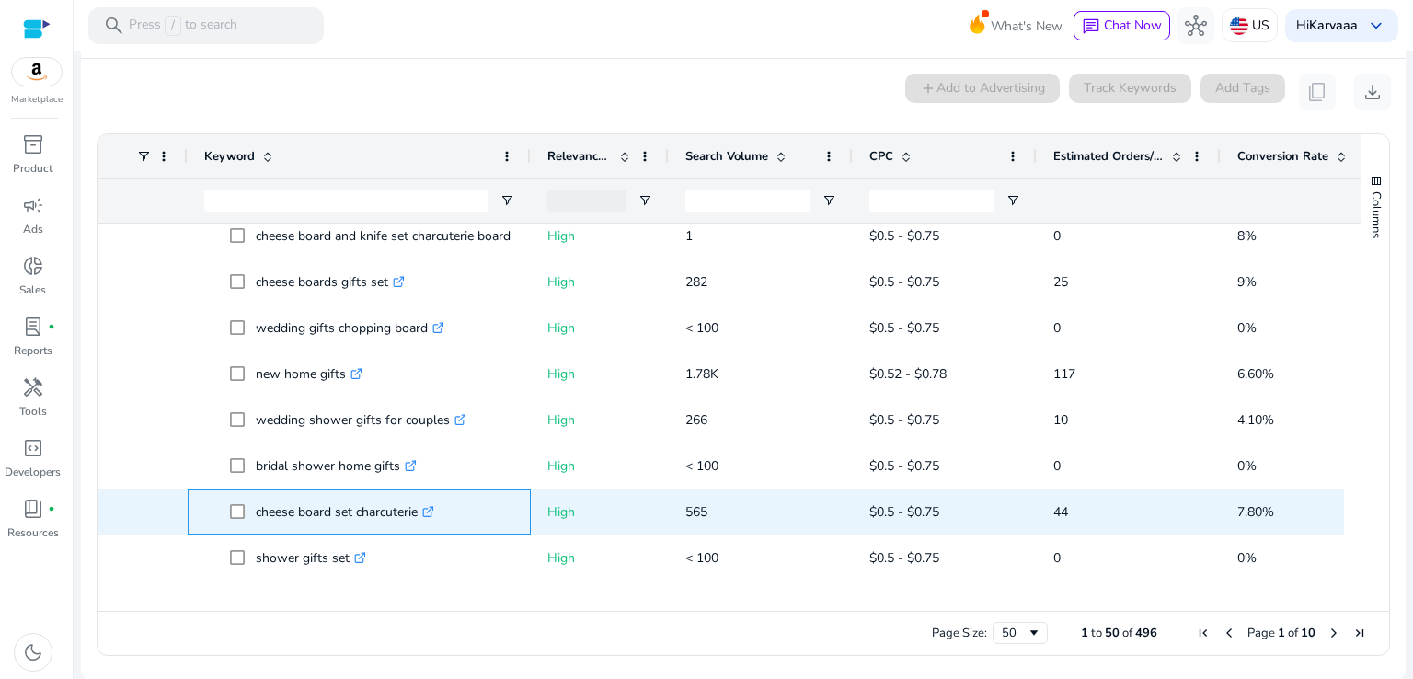
drag, startPoint x: 253, startPoint y: 515, endPoint x: 419, endPoint y: 504, distance: 166.0
click at [419, 504] on span "cheese board set charcuterie .st0{fill:#2c8af8}" at bounding box center [372, 512] width 284 height 38
copy span "cheese board set charcuterie"
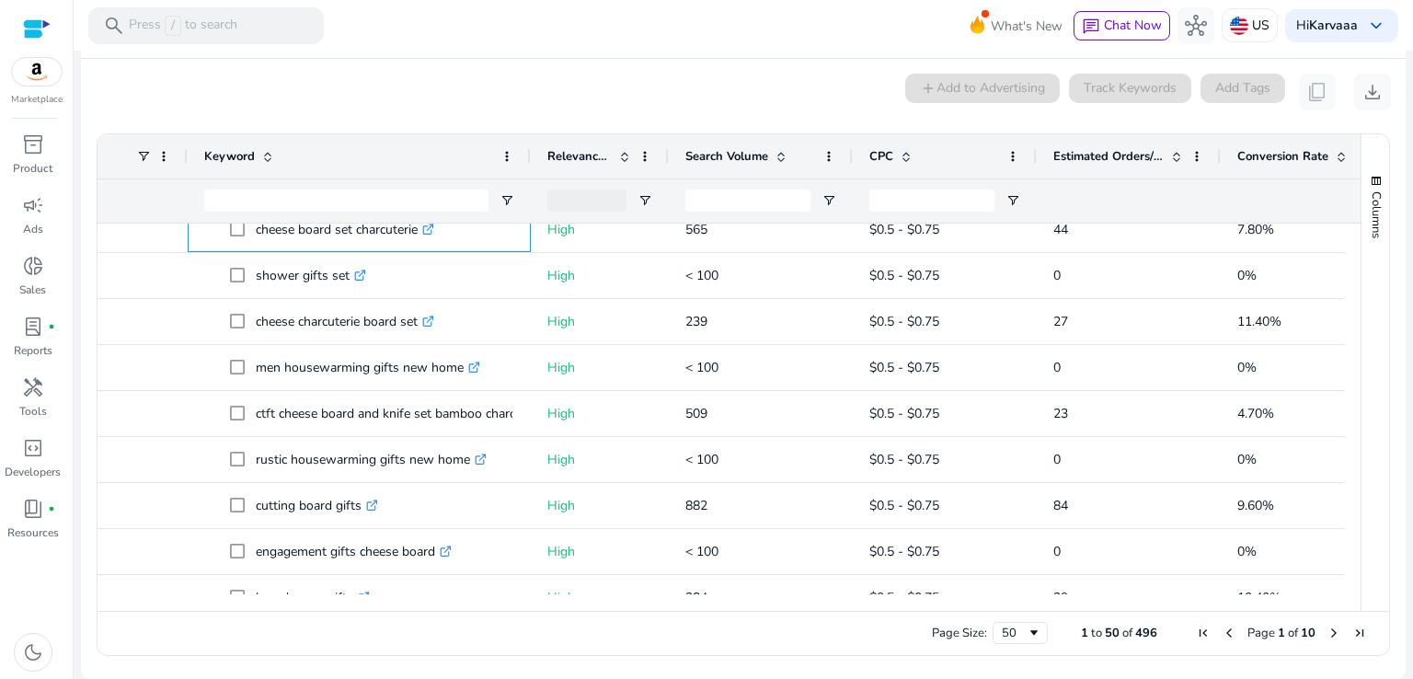
scroll to position [1769, 0]
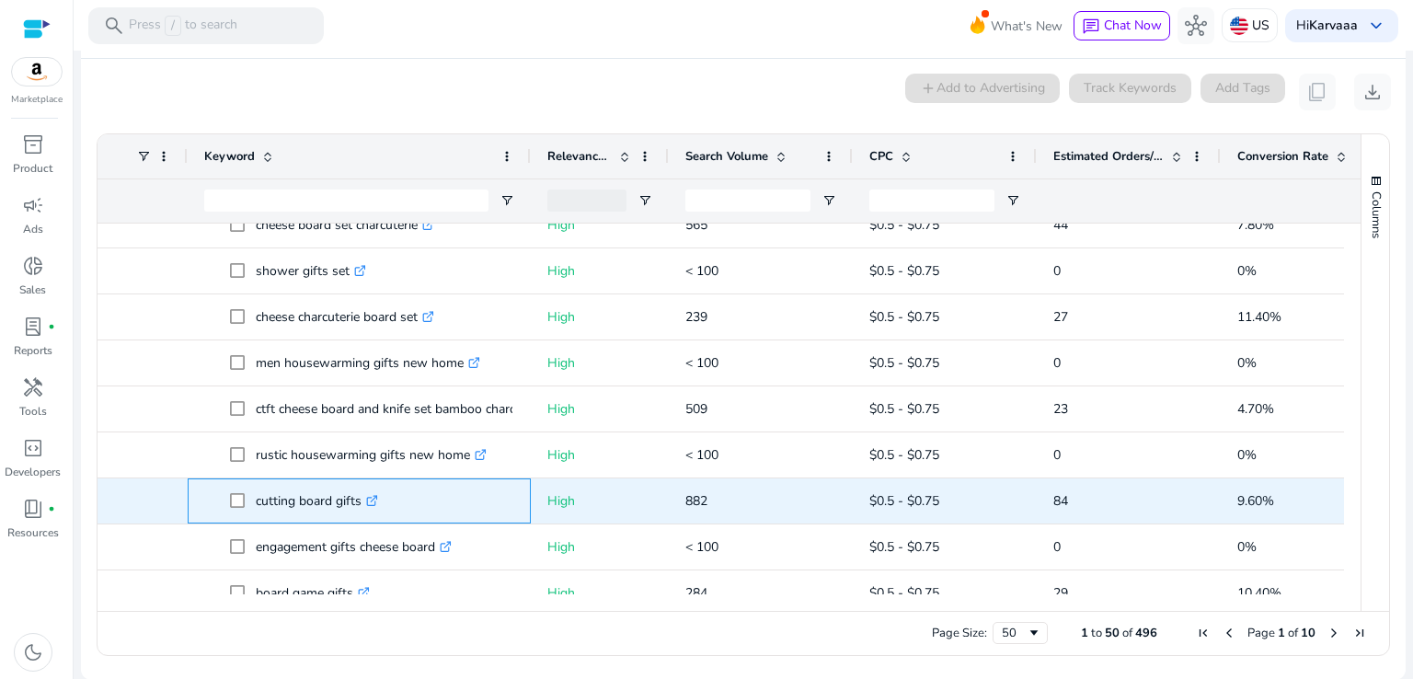
drag, startPoint x: 249, startPoint y: 496, endPoint x: 359, endPoint y: 498, distance: 109.5
click at [359, 498] on span "cutting board gifts .st0{fill:#2c8af8}" at bounding box center [372, 501] width 284 height 38
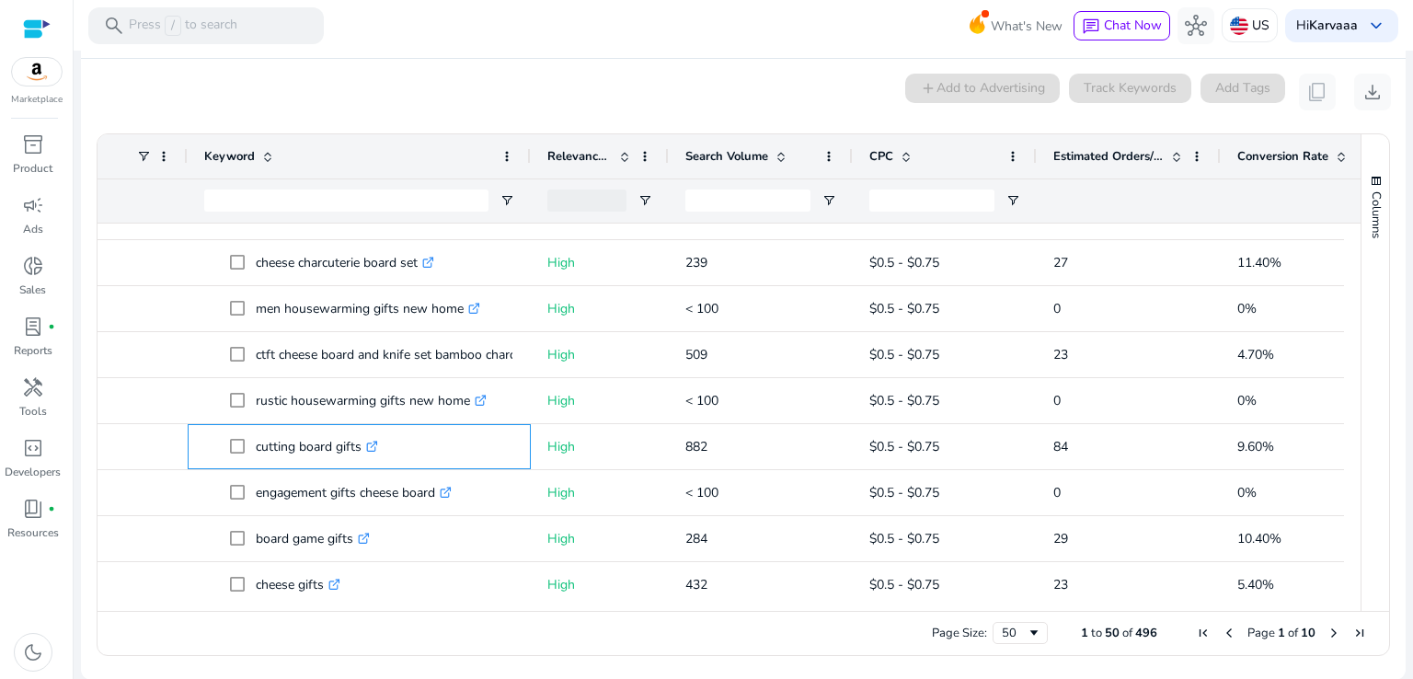
scroll to position [0, 0]
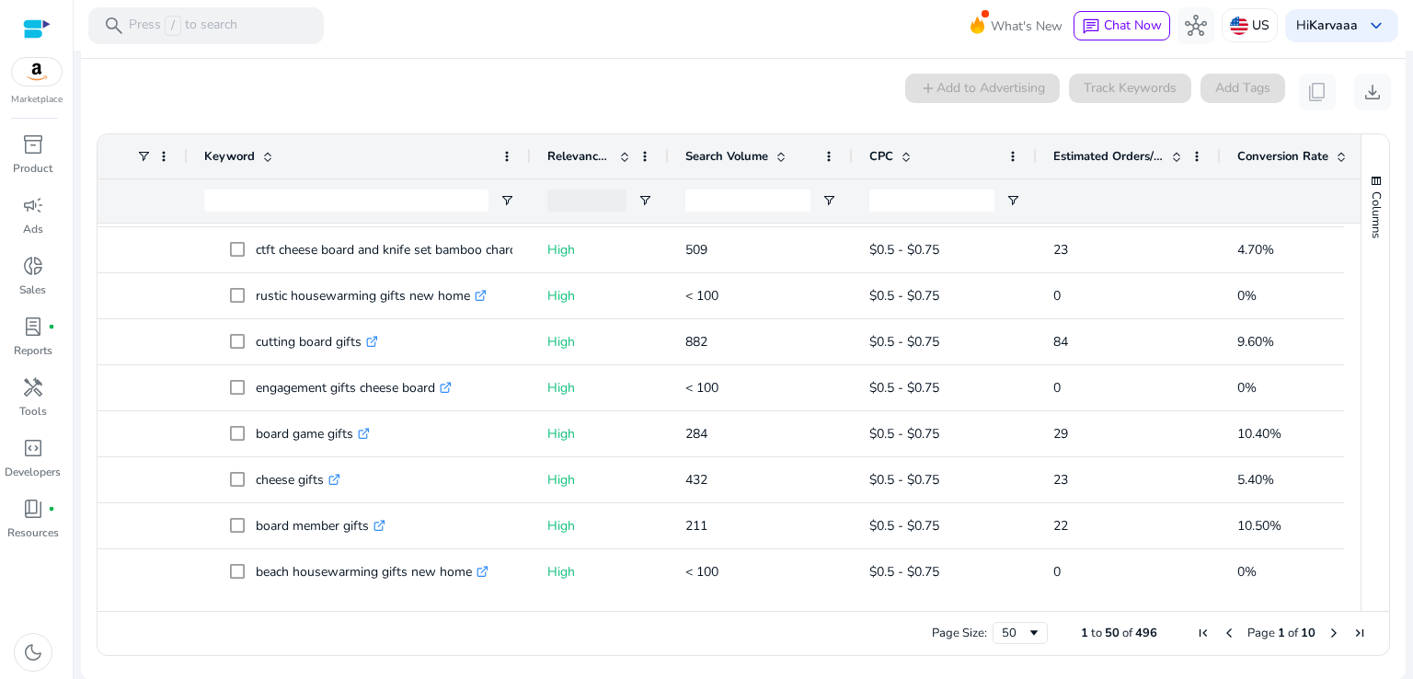
click at [1327, 632] on span "Next Page" at bounding box center [1334, 633] width 15 height 15
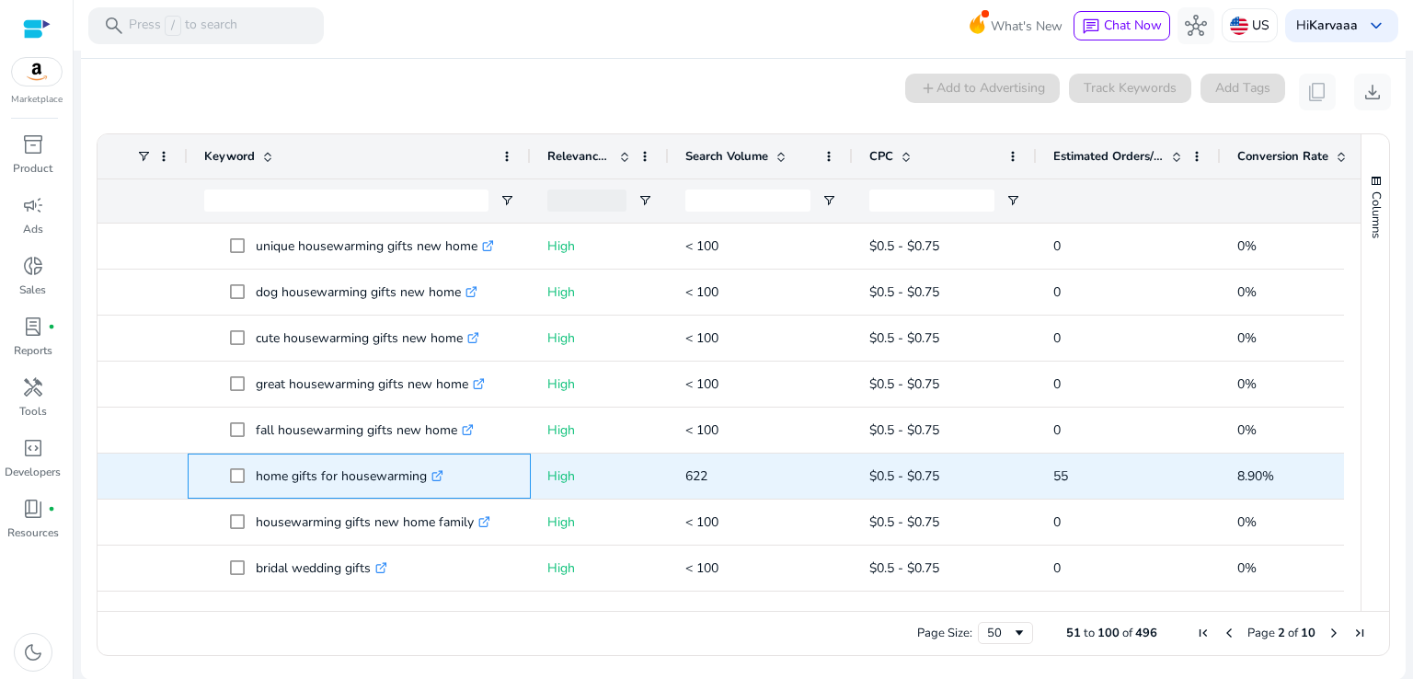
drag, startPoint x: 249, startPoint y: 476, endPoint x: 423, endPoint y: 482, distance: 174.0
click at [423, 482] on span "home gifts for housewarming .st0{fill:#2c8af8}" at bounding box center [372, 476] width 284 height 38
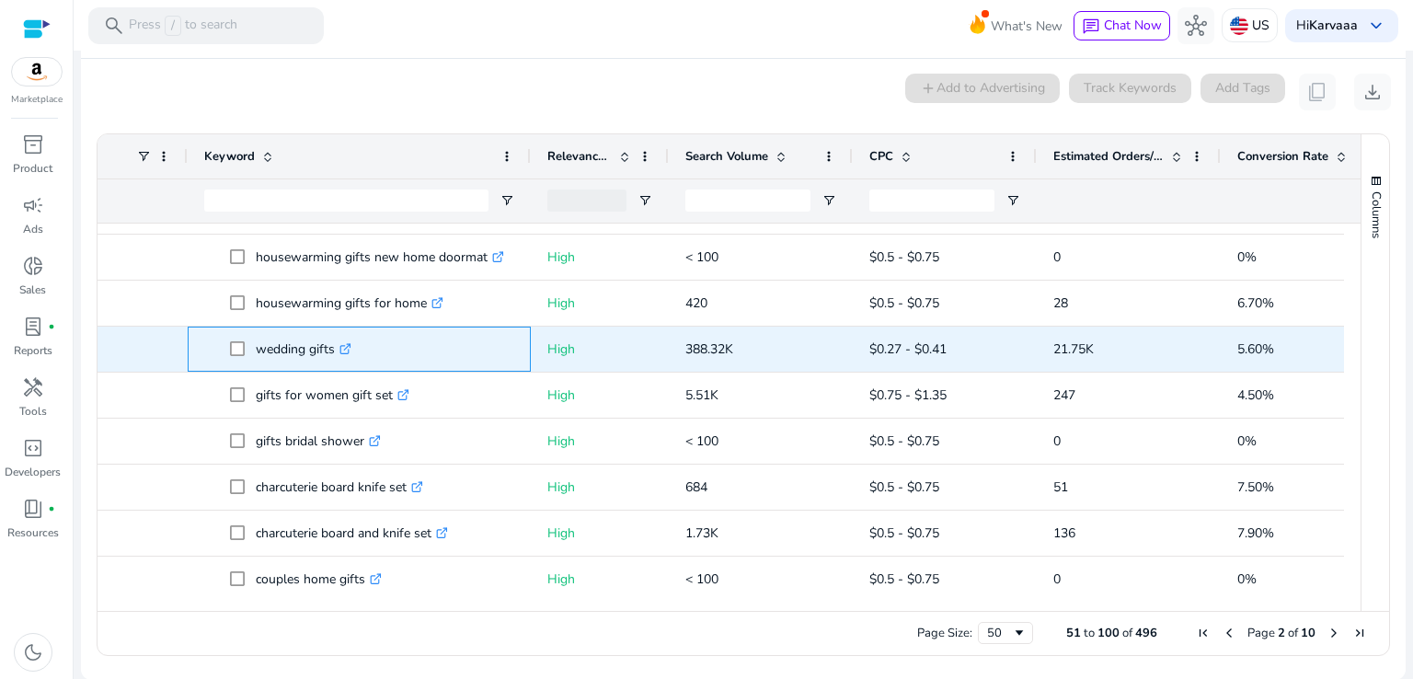
drag, startPoint x: 248, startPoint y: 347, endPoint x: 335, endPoint y: 350, distance: 86.5
click at [335, 350] on span "wedding gifts .st0{fill:#2c8af8}" at bounding box center [372, 349] width 284 height 38
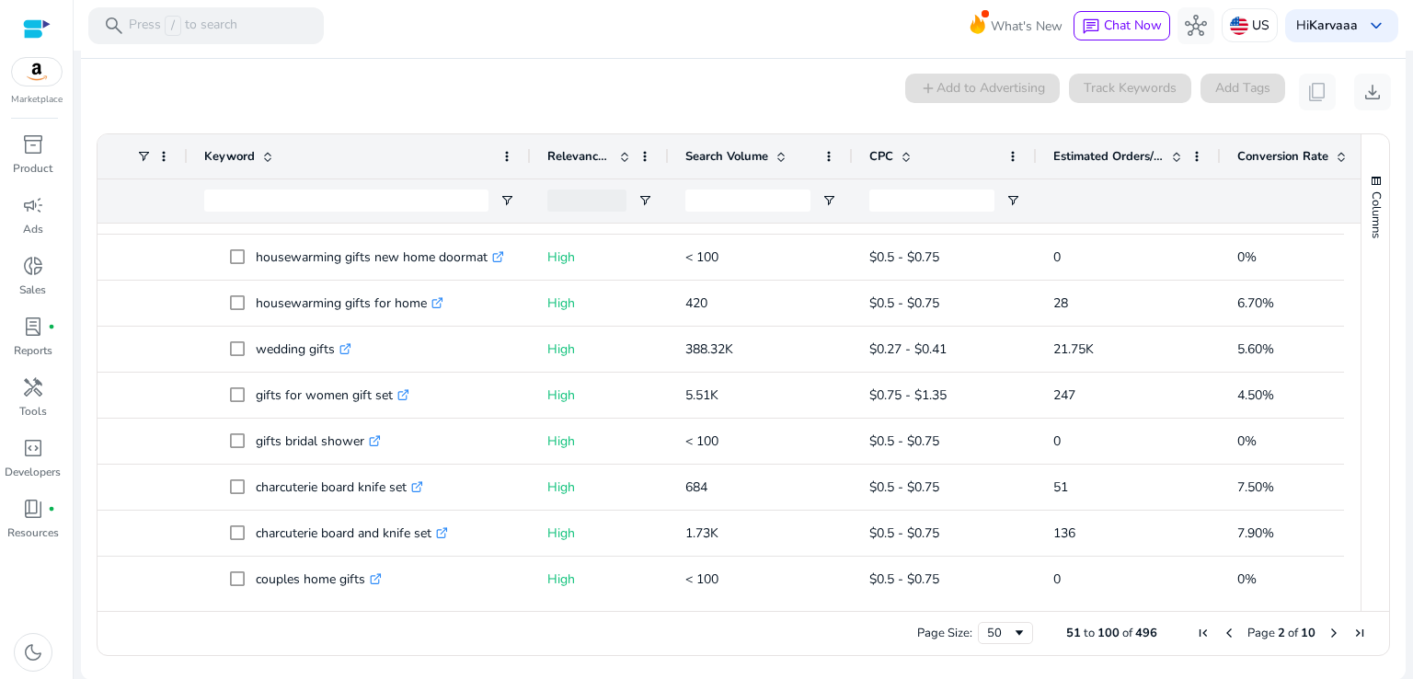
drag, startPoint x: 1343, startPoint y: 442, endPoint x: 1348, endPoint y: 487, distance: 44.4
click at [1348, 487] on div at bounding box center [1352, 409] width 17 height 371
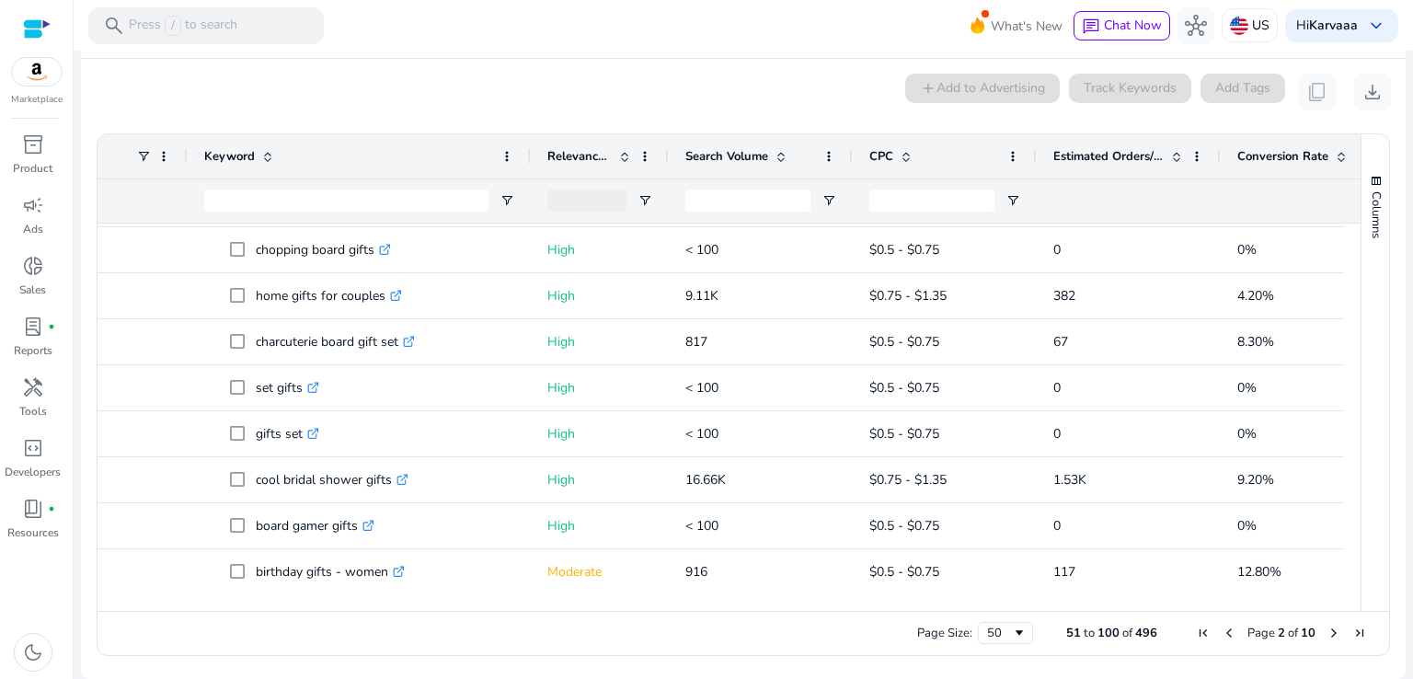
click at [1316, 627] on span "Page 2 of 10" at bounding box center [1281, 633] width 182 height 17
click at [1327, 628] on span "Next Page" at bounding box center [1334, 633] width 15 height 15
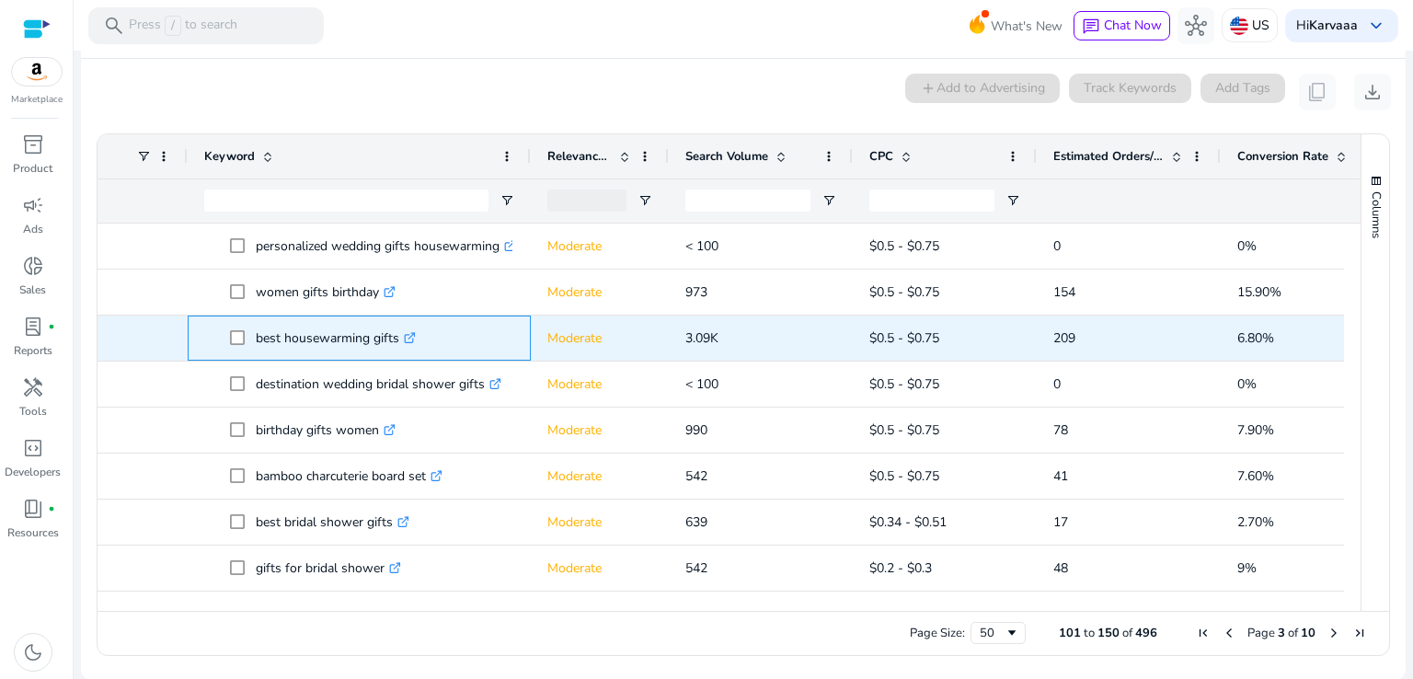
drag, startPoint x: 246, startPoint y: 339, endPoint x: 397, endPoint y: 333, distance: 151.9
click at [397, 333] on span "best housewarming gifts .st0{fill:#2c8af8}" at bounding box center [372, 338] width 284 height 38
